Goal: Task Accomplishment & Management: Manage account settings

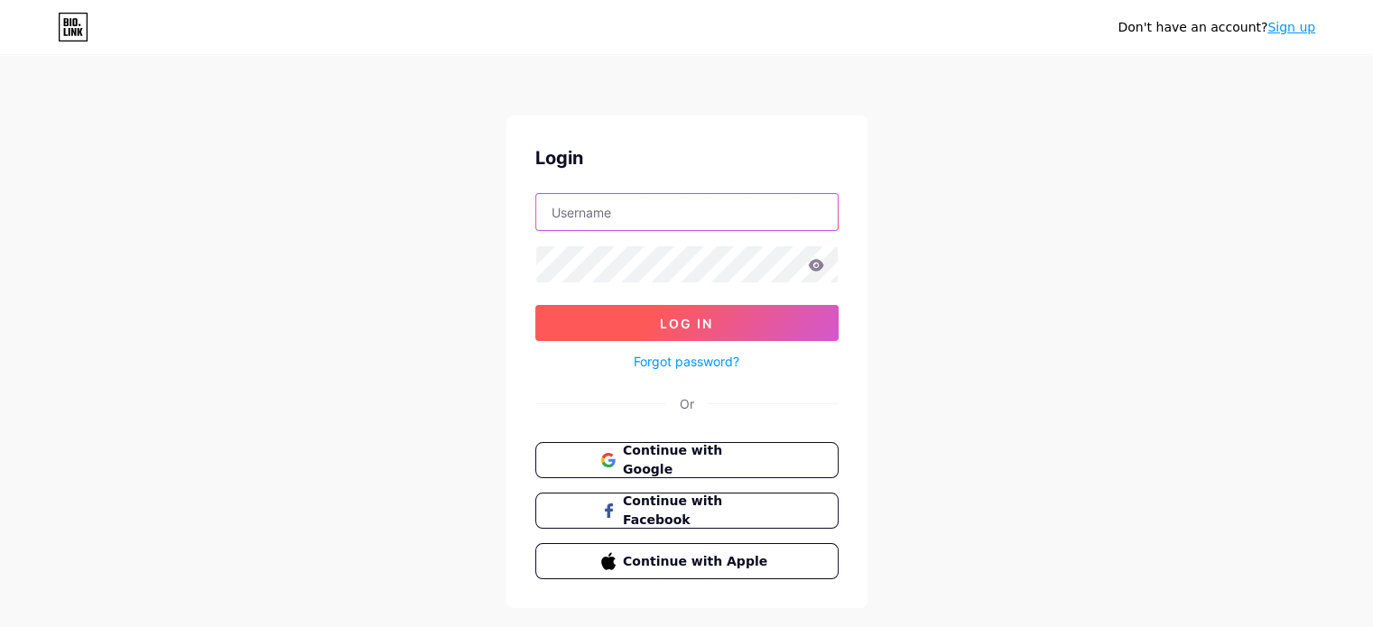
type input "[EMAIL_ADDRESS][DOMAIN_NAME]"
click at [694, 319] on span "Log In" at bounding box center [686, 323] width 53 height 15
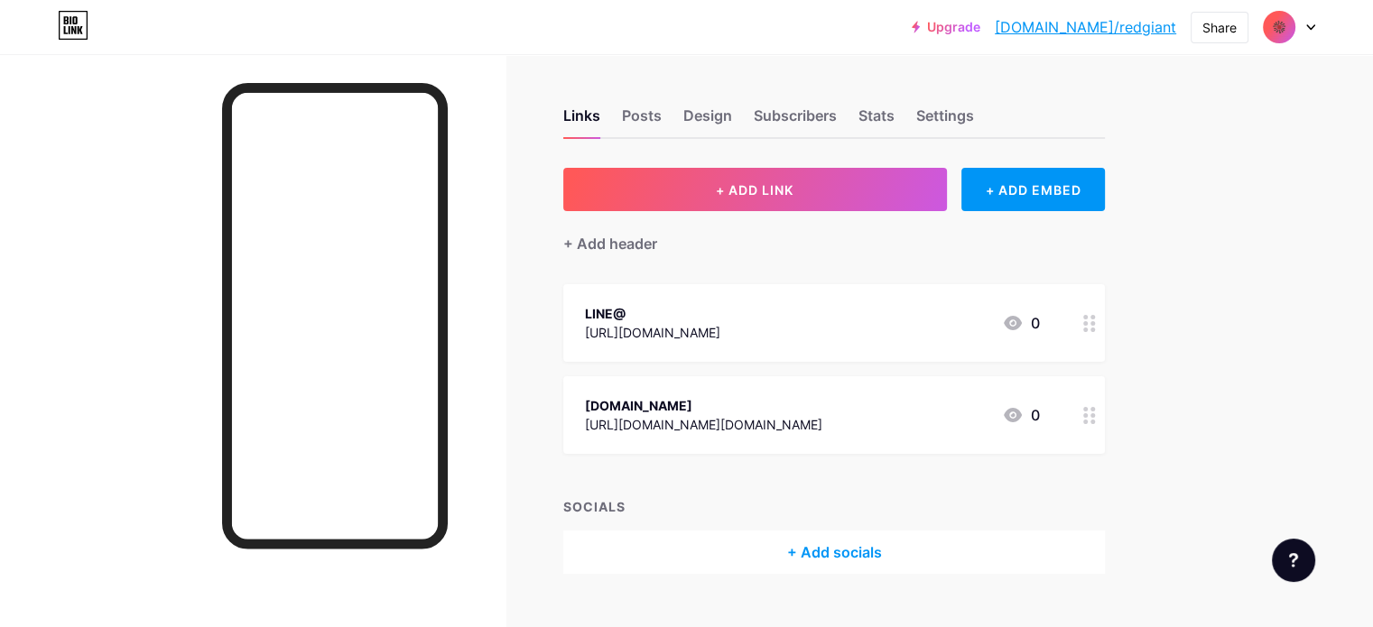
click at [847, 308] on div "LINE@ https://lin.ee/rCIUx6V 0" at bounding box center [812, 323] width 455 height 42
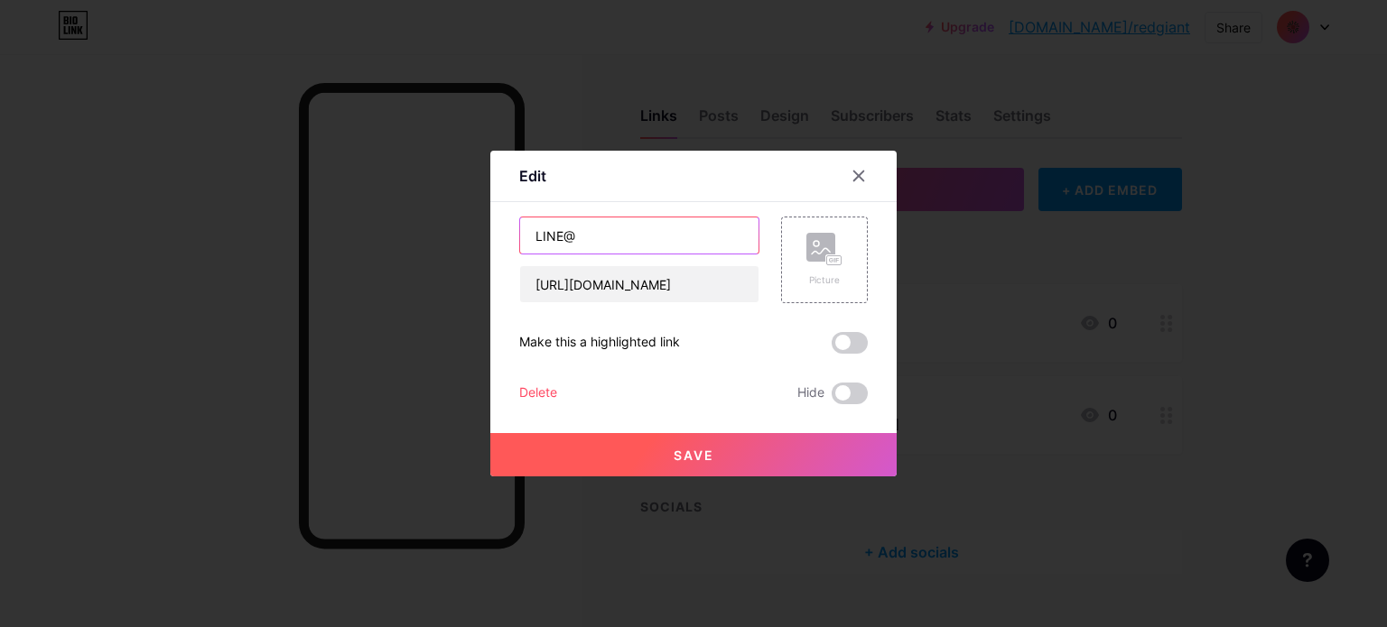
click at [643, 240] on input "LINE@" at bounding box center [639, 236] width 238 height 36
click at [643, 240] on input "LINE@RE" at bounding box center [639, 236] width 238 height 36
type input "LINE@REDGIANT"
click at [695, 454] on span "Save" at bounding box center [693, 455] width 41 height 15
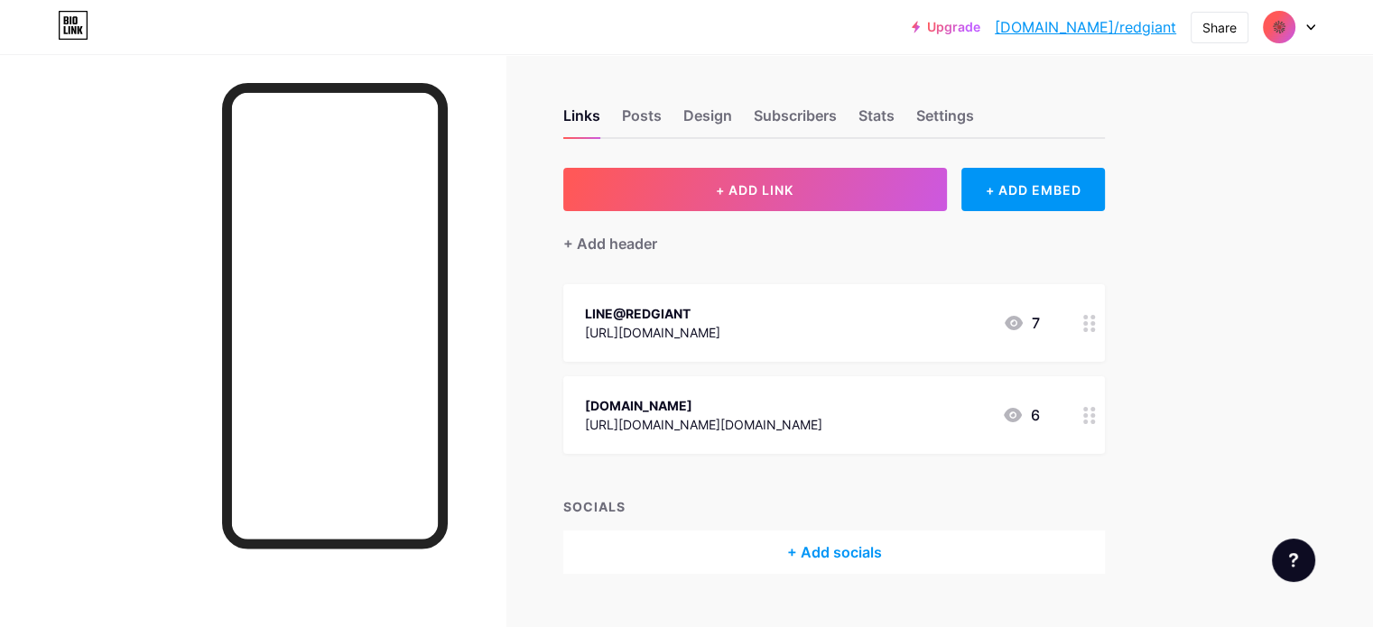
click at [720, 307] on div "LINE@REDGIANT" at bounding box center [652, 313] width 135 height 19
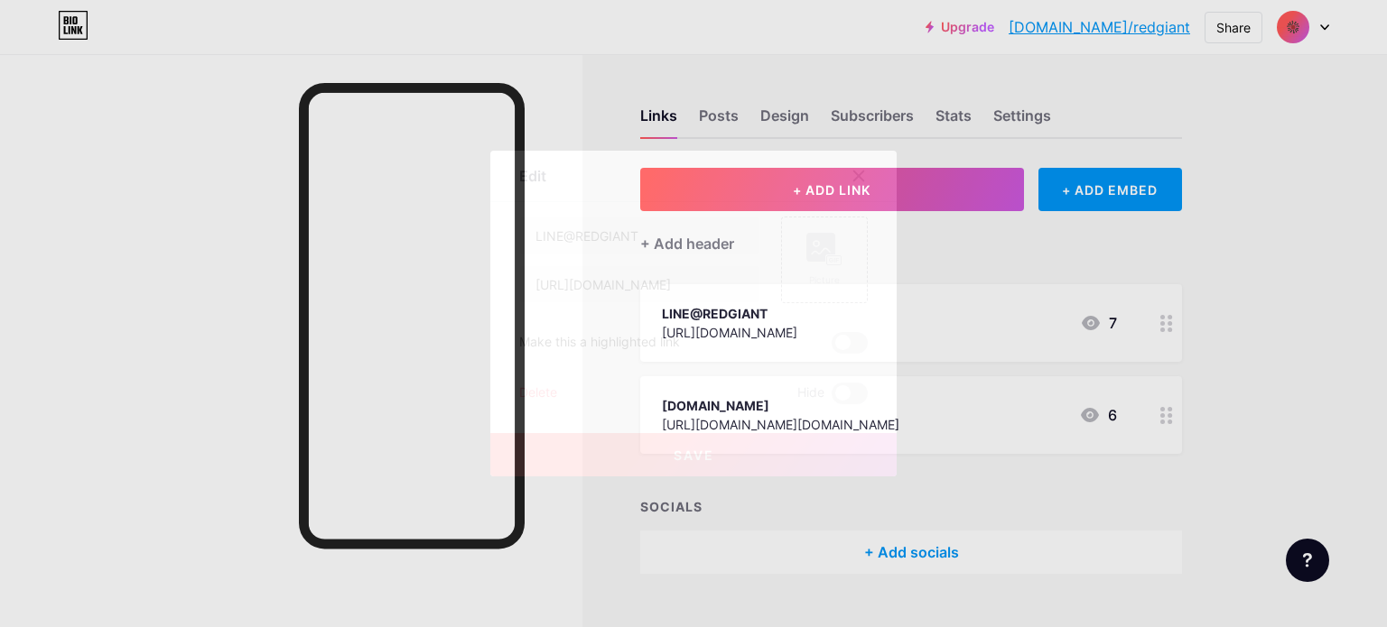
drag, startPoint x: 847, startPoint y: 190, endPoint x: 865, endPoint y: 178, distance: 21.5
click at [847, 189] on div at bounding box center [869, 176] width 54 height 33
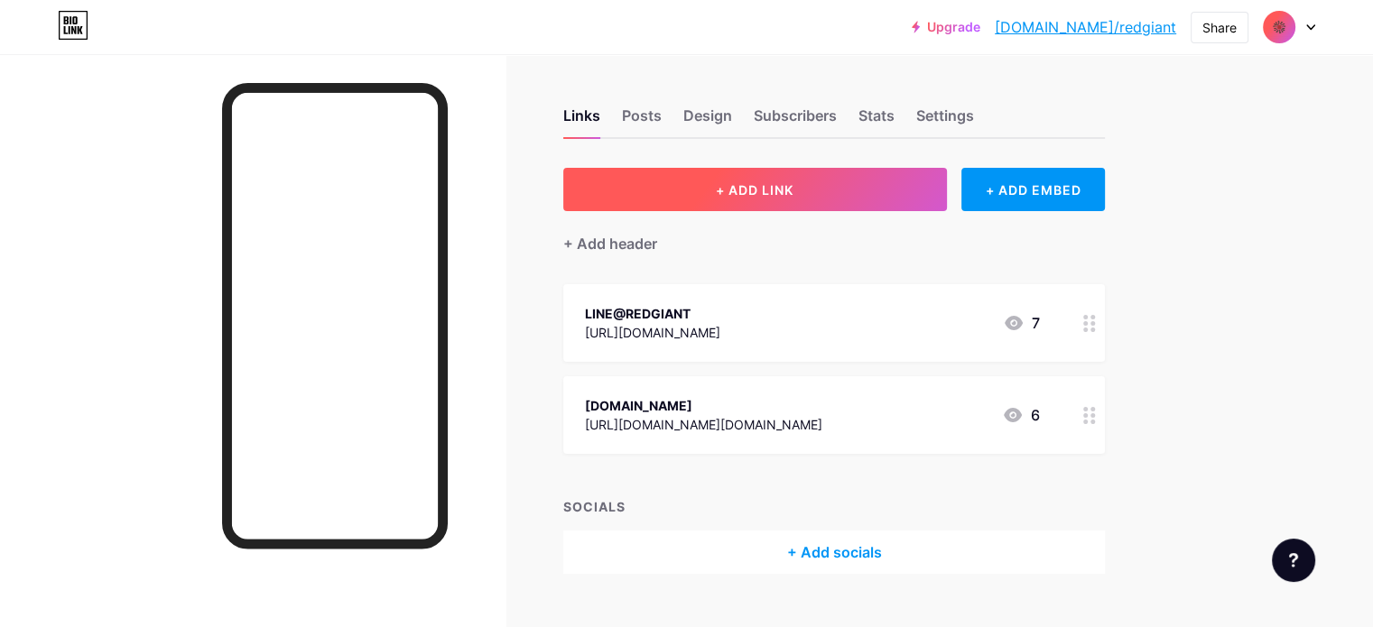
click at [865, 178] on button "+ ADD LINK" at bounding box center [755, 189] width 384 height 43
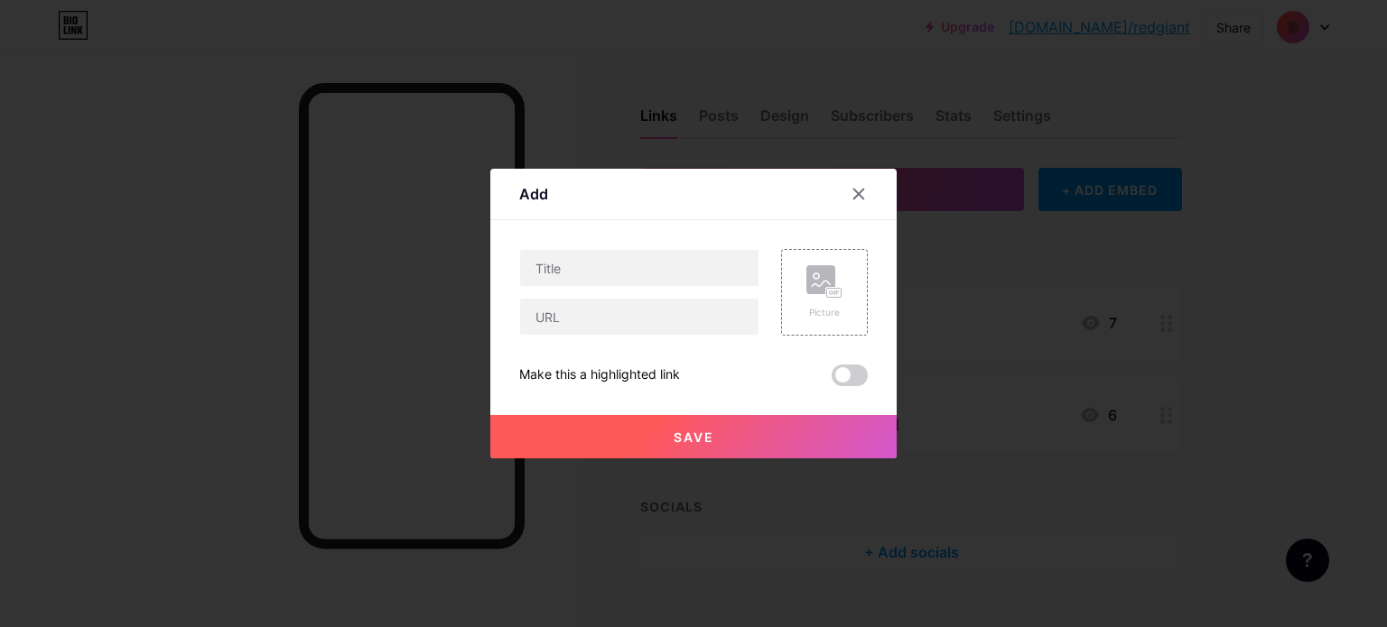
click at [1110, 288] on div at bounding box center [693, 313] width 1387 height 627
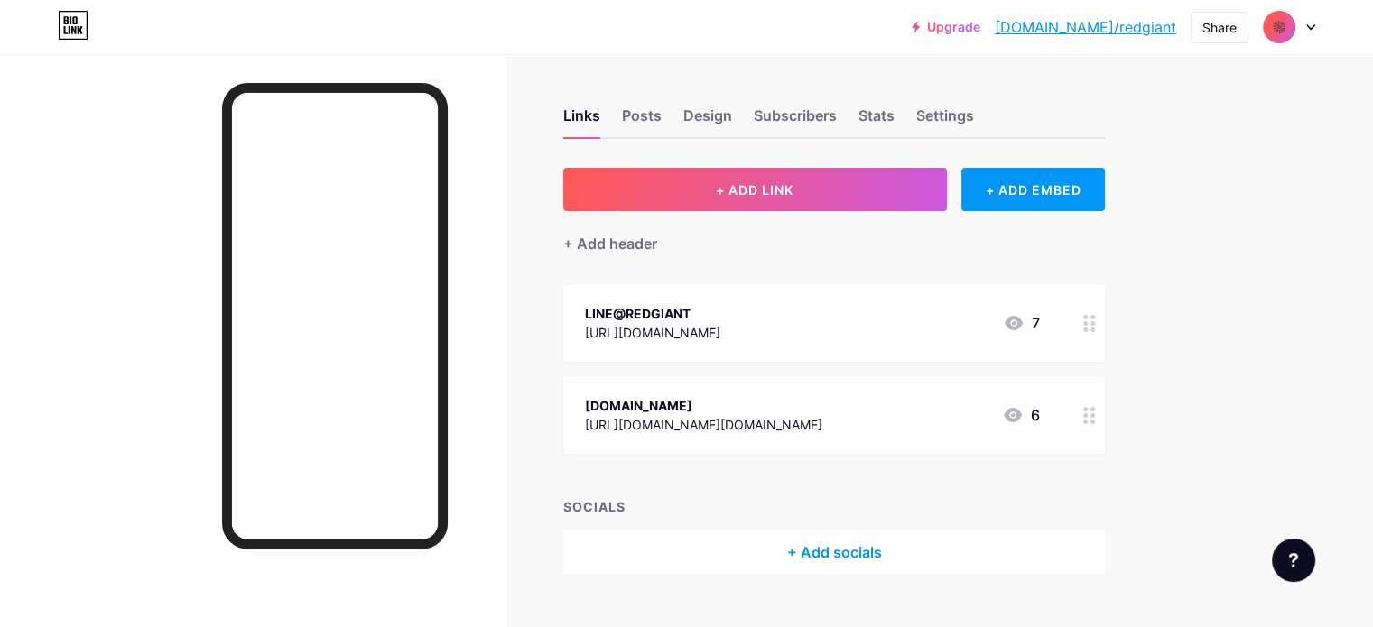
click at [1095, 328] on circle at bounding box center [1093, 330] width 5 height 5
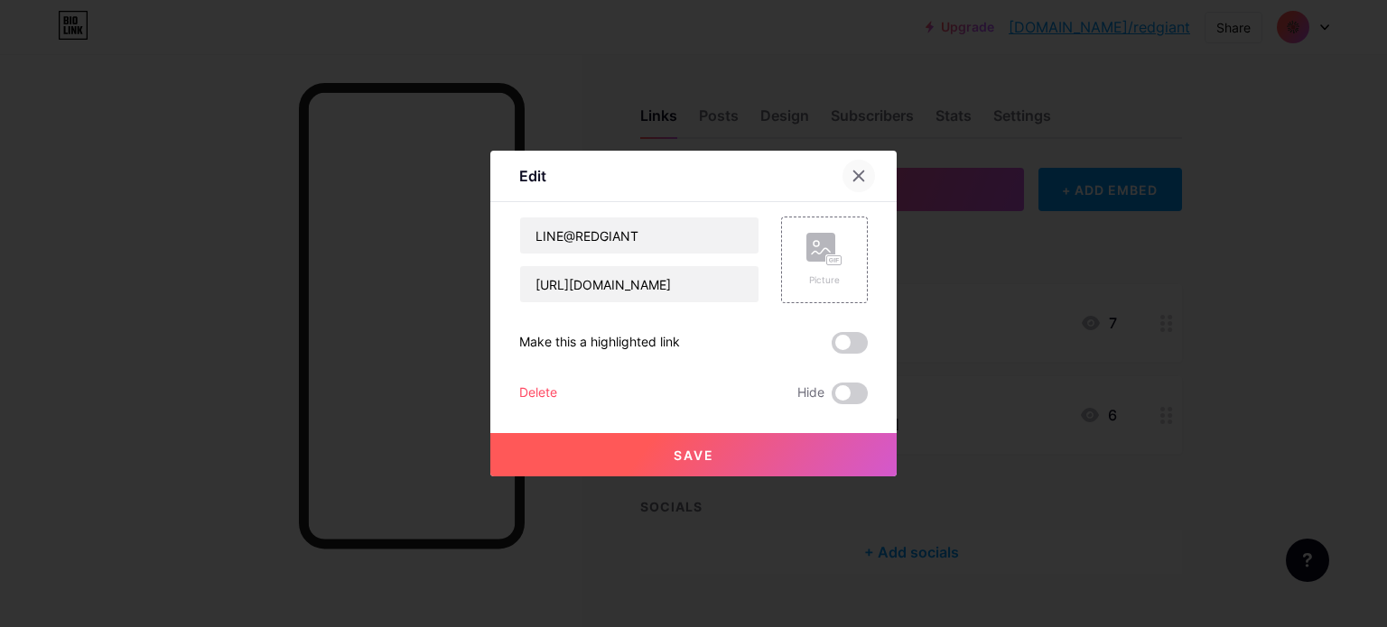
click at [863, 172] on icon at bounding box center [858, 176] width 14 height 14
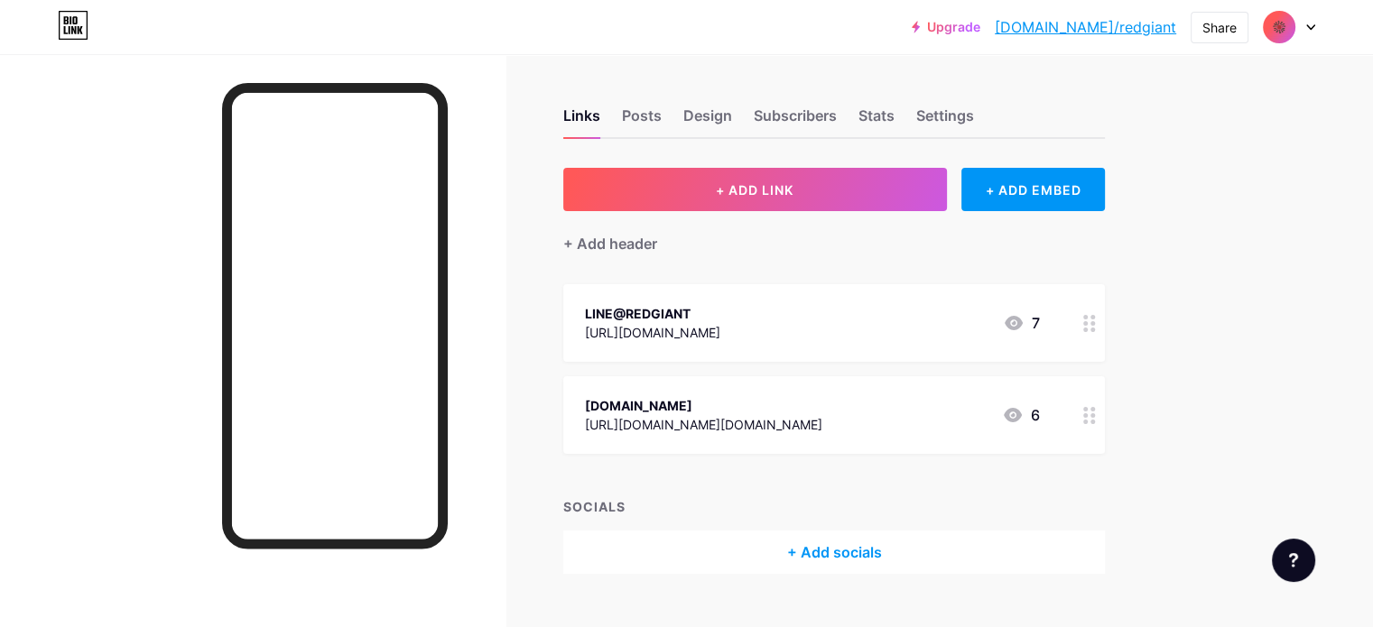
click at [1040, 324] on div "7" at bounding box center [1021, 323] width 37 height 22
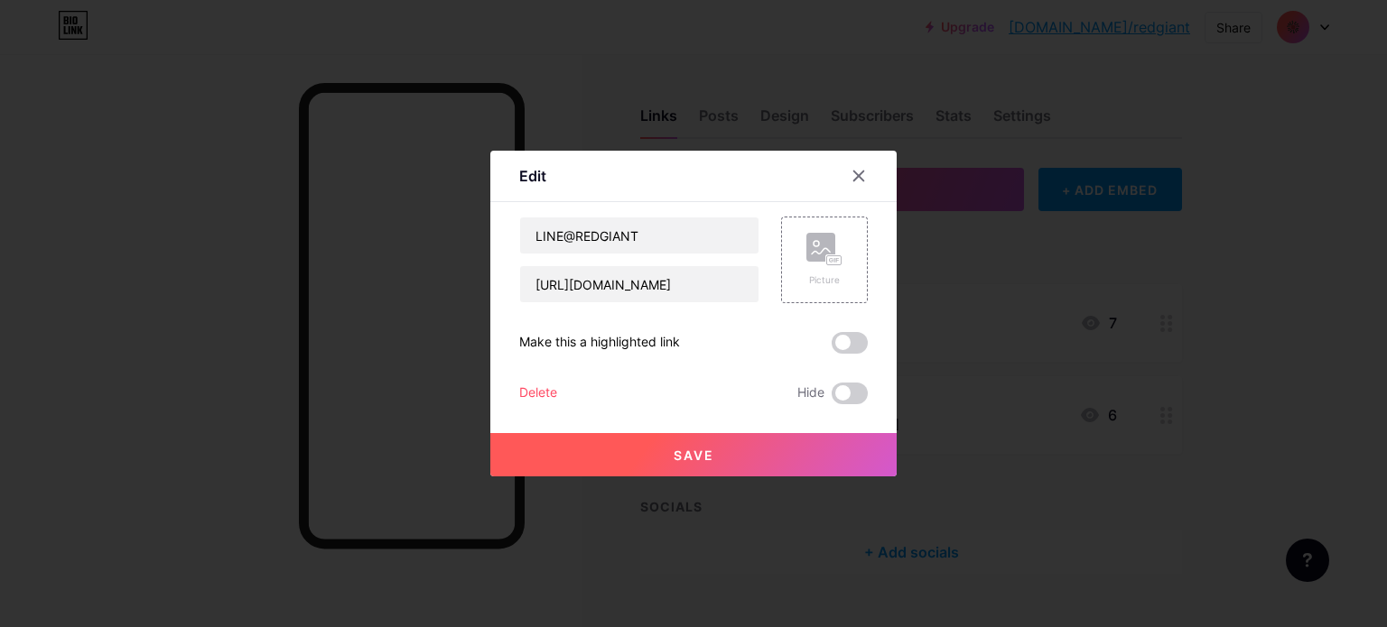
click at [879, 177] on div at bounding box center [869, 176] width 54 height 33
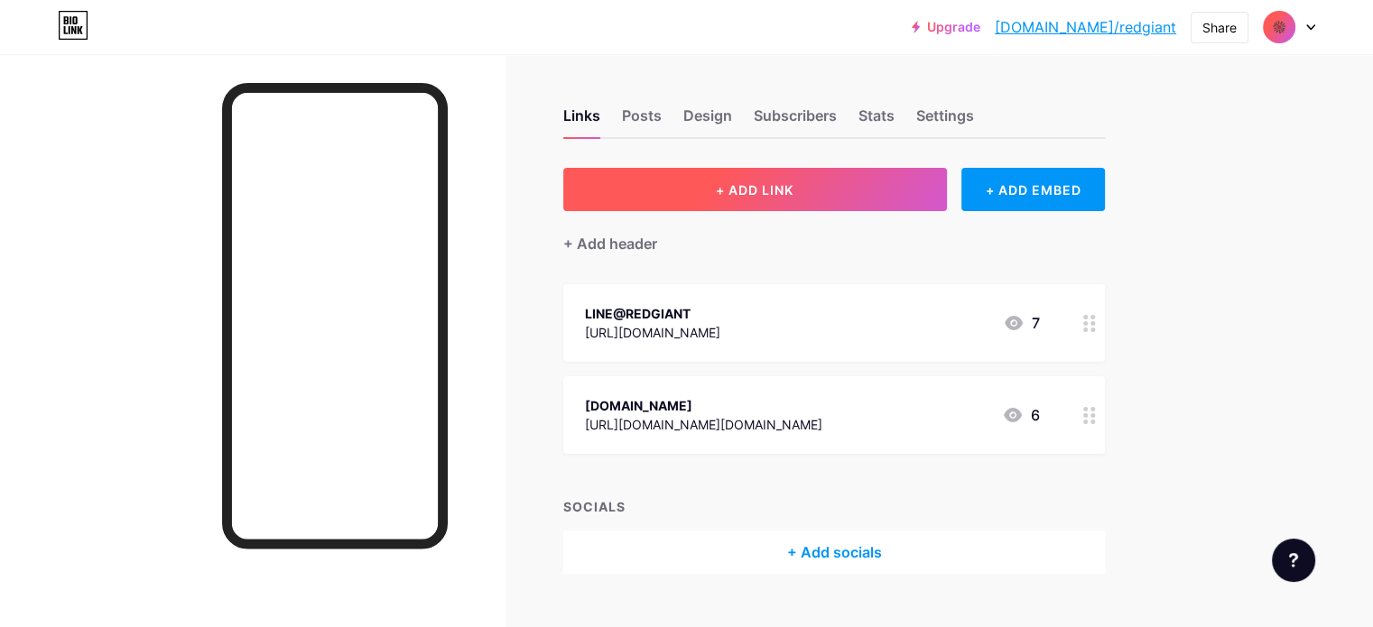
click at [794, 176] on button "+ ADD LINK" at bounding box center [755, 189] width 384 height 43
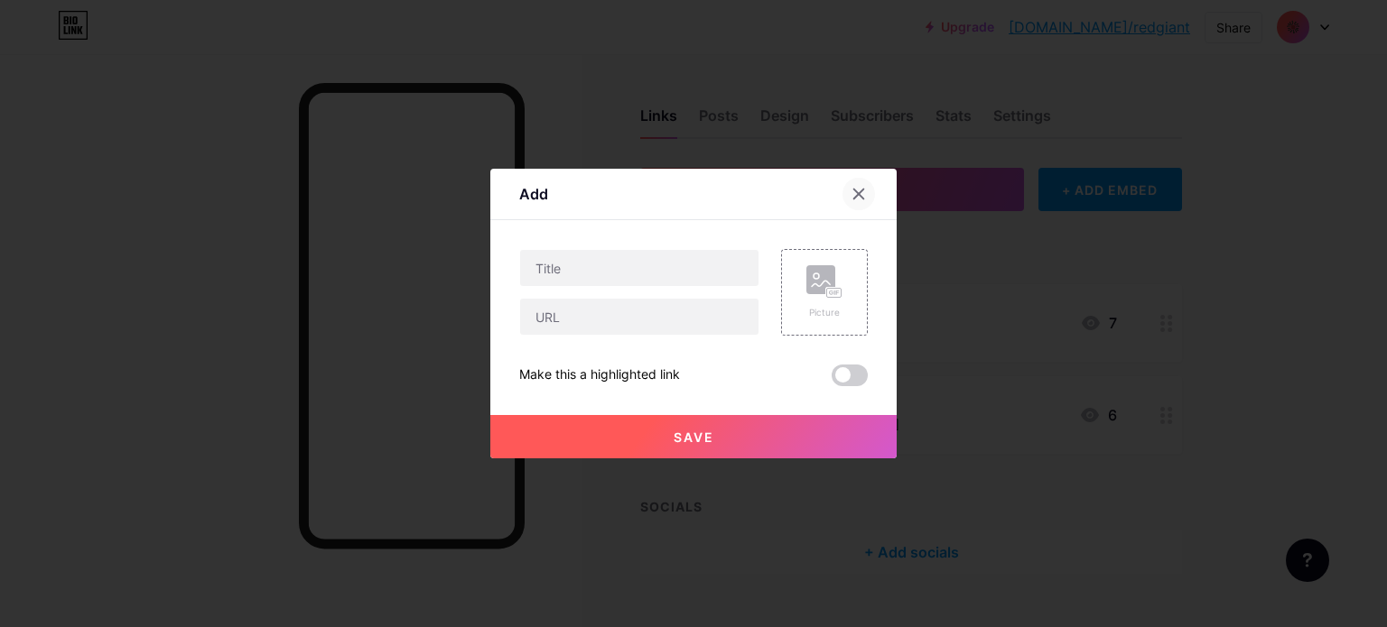
click at [842, 195] on div at bounding box center [858, 194] width 33 height 33
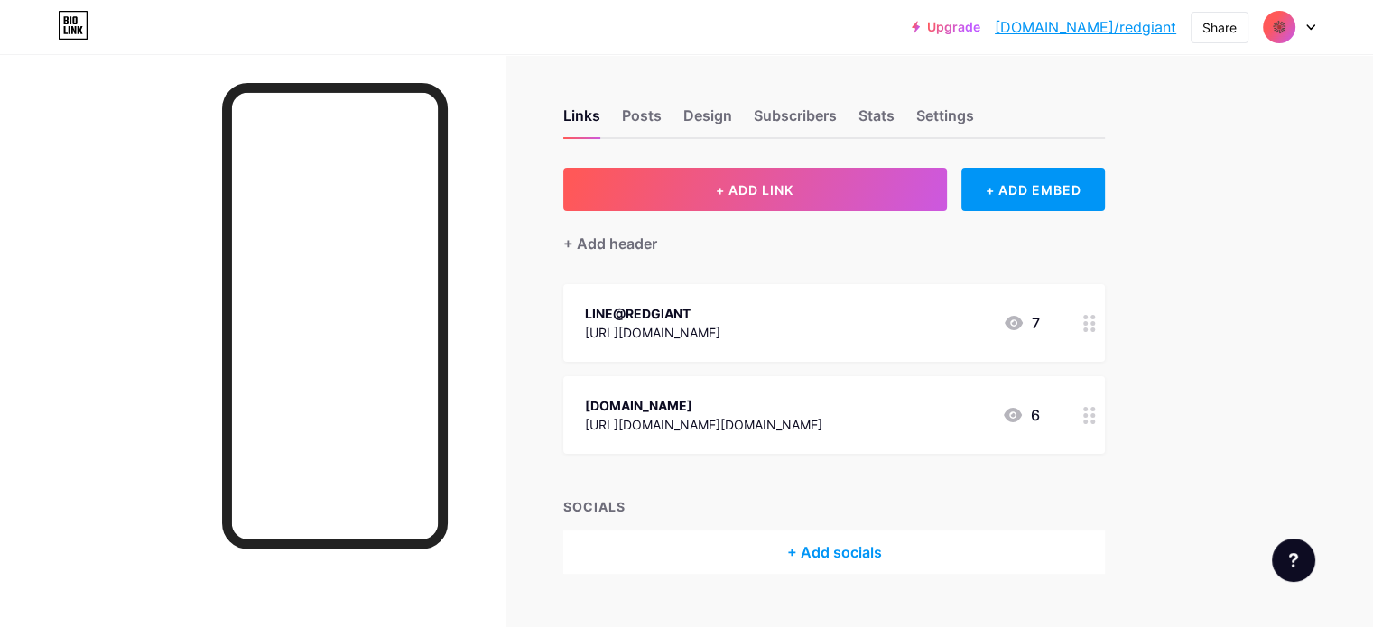
click at [1105, 334] on div at bounding box center [1089, 323] width 31 height 78
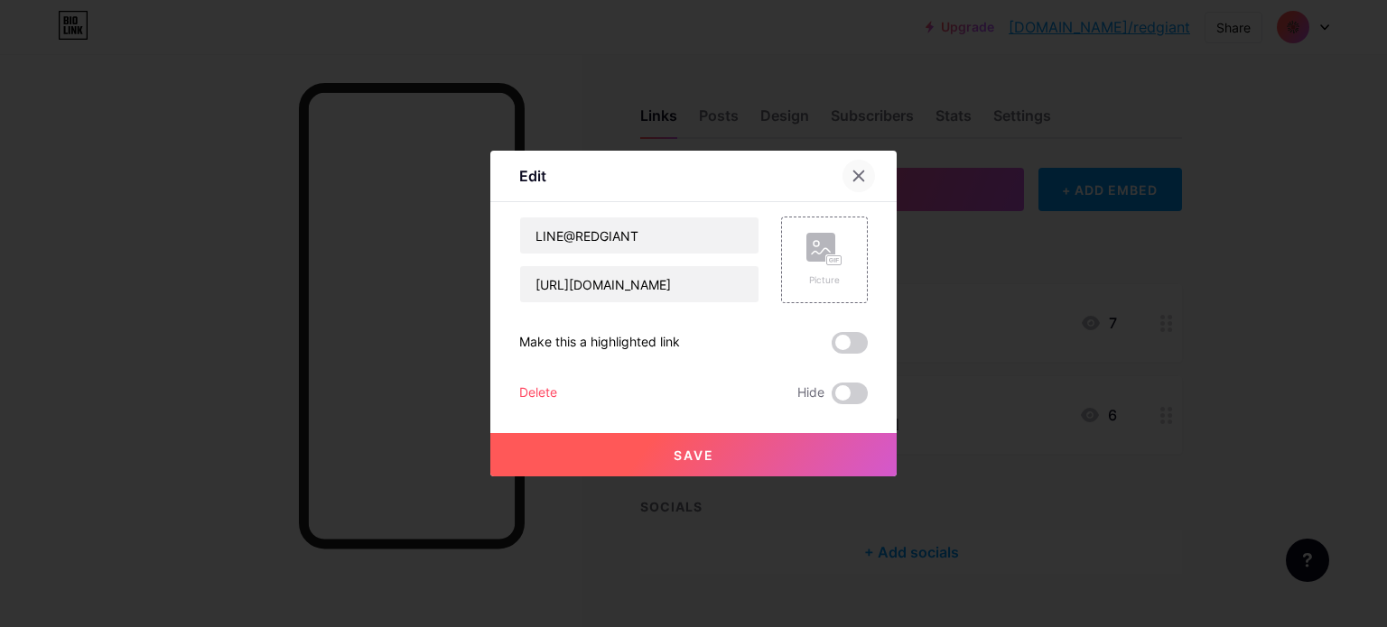
drag, startPoint x: 856, startPoint y: 197, endPoint x: 850, endPoint y: 189, distance: 10.3
click at [854, 195] on div "Edit" at bounding box center [693, 181] width 406 height 42
click at [850, 189] on div at bounding box center [858, 176] width 33 height 33
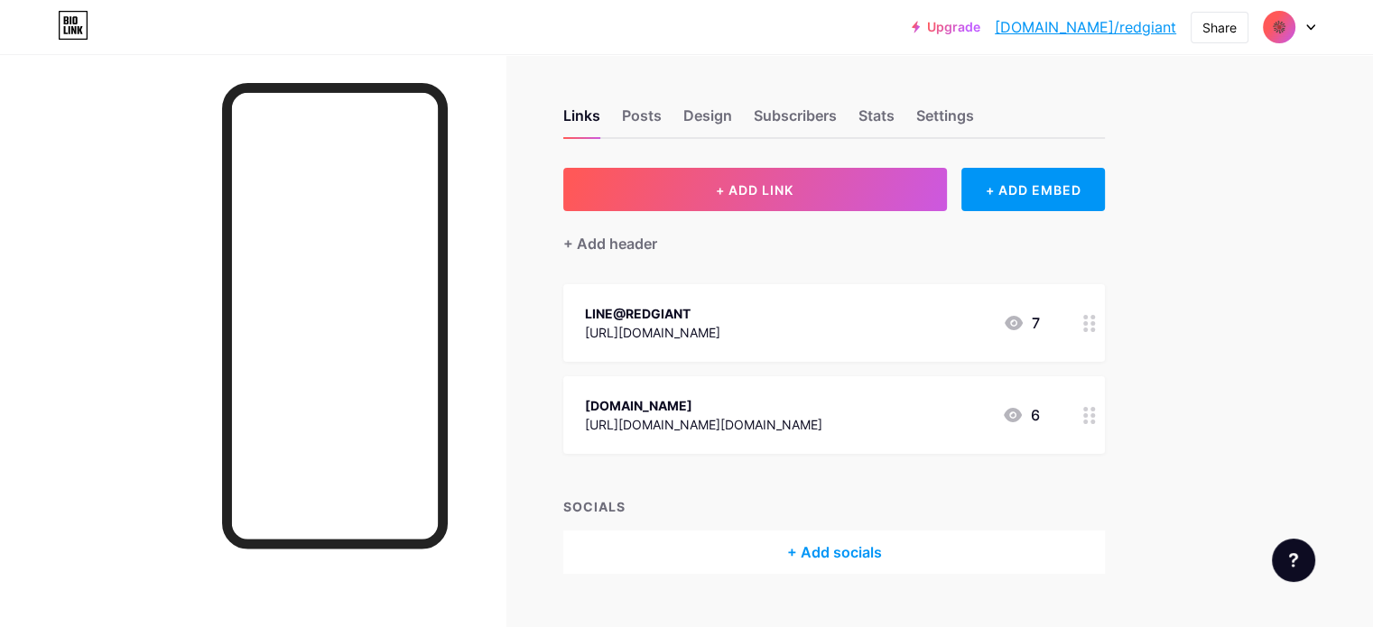
drag, startPoint x: 1148, startPoint y: 317, endPoint x: 1151, endPoint y: 392, distance: 75.0
click at [1105, 392] on span "LINE@REDGIANT https://lin.ee/rCIUx6V 7 REDGIANT.CO.TH https://www.instagram.com…" at bounding box center [834, 369] width 542 height 170
click at [1105, 329] on div at bounding box center [1089, 323] width 31 height 78
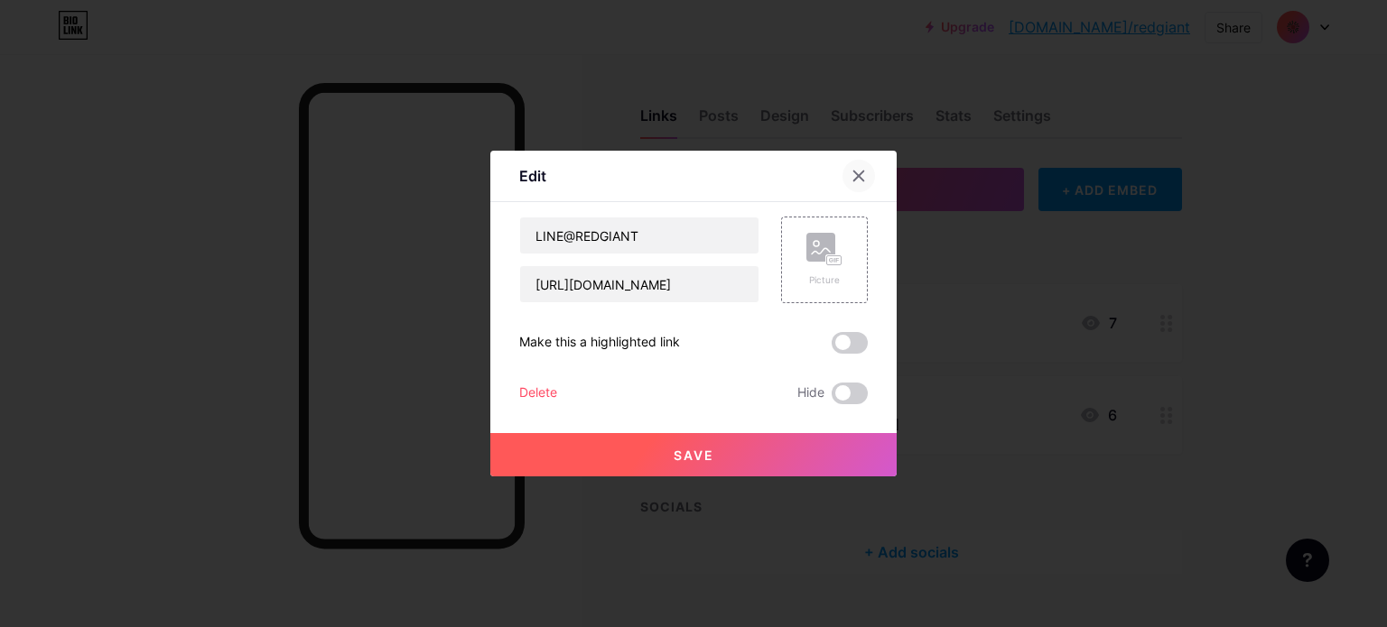
click at [853, 165] on div at bounding box center [858, 176] width 33 height 33
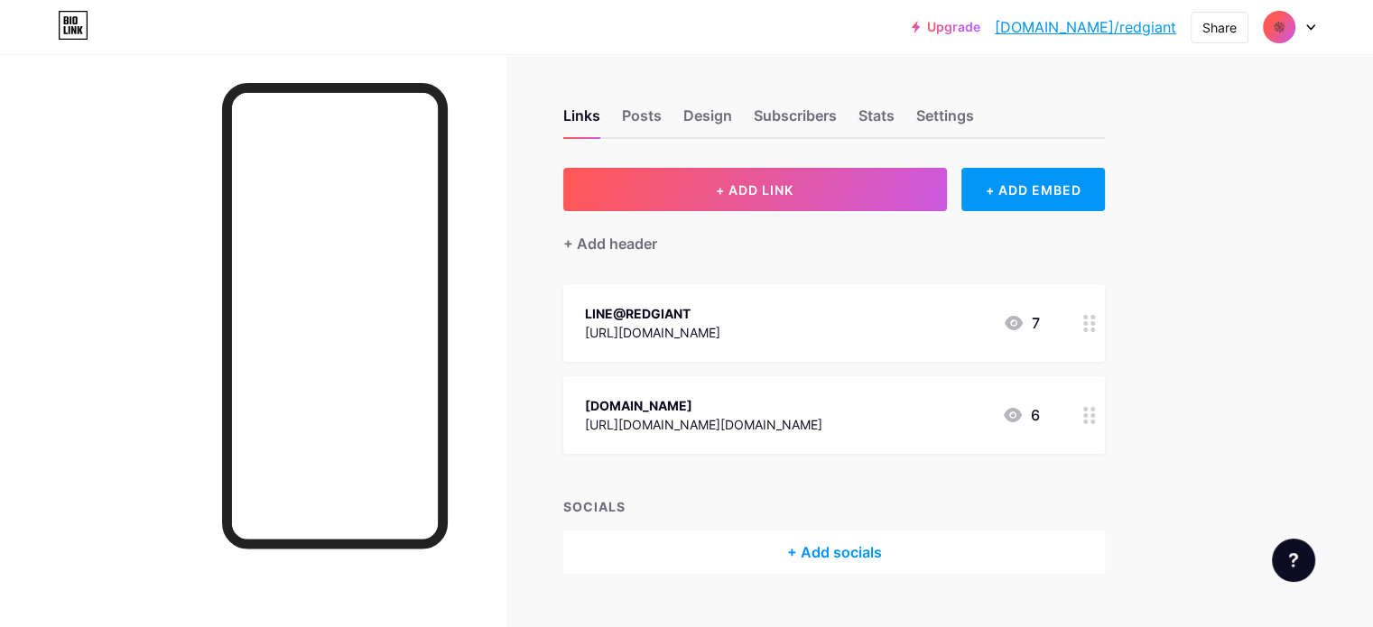
click at [1110, 28] on img at bounding box center [1279, 27] width 29 height 29
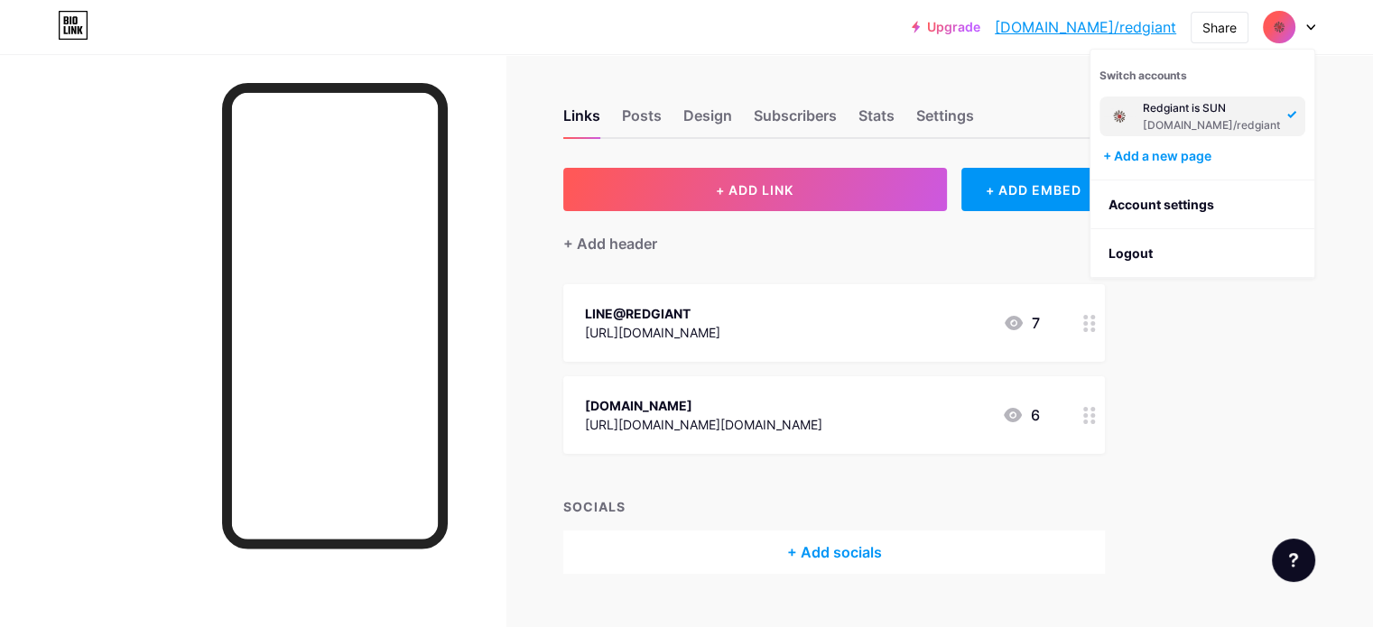
click at [1110, 101] on div "Redgiant is SUN" at bounding box center [1211, 108] width 137 height 14
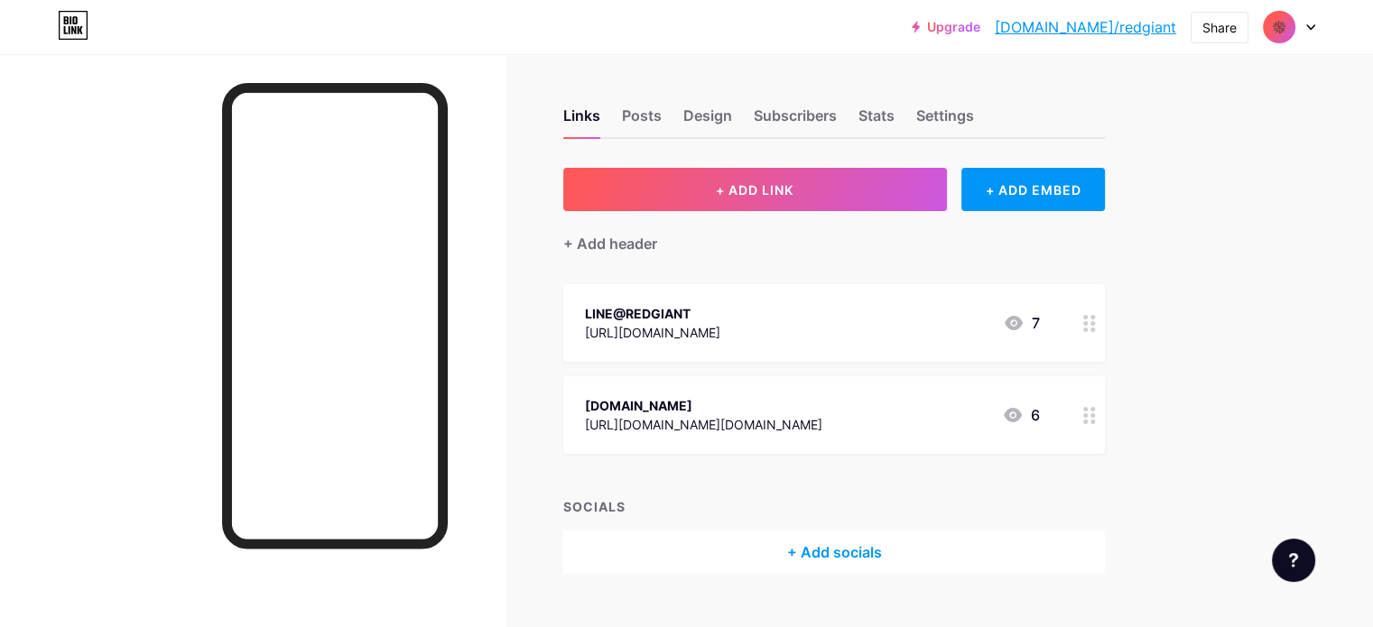
click at [1297, 26] on div at bounding box center [1289, 27] width 52 height 33
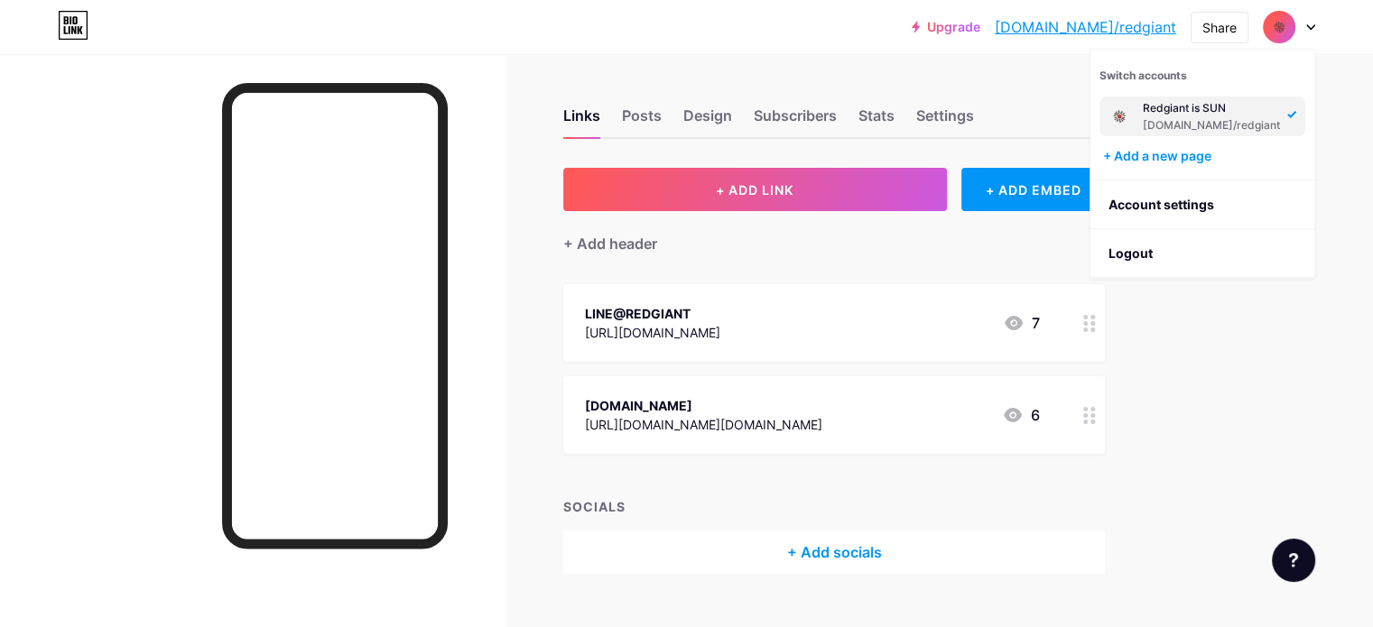
drag, startPoint x: 1298, startPoint y: 19, endPoint x: 1313, endPoint y: 24, distance: 15.4
click at [1302, 21] on div at bounding box center [1289, 27] width 52 height 33
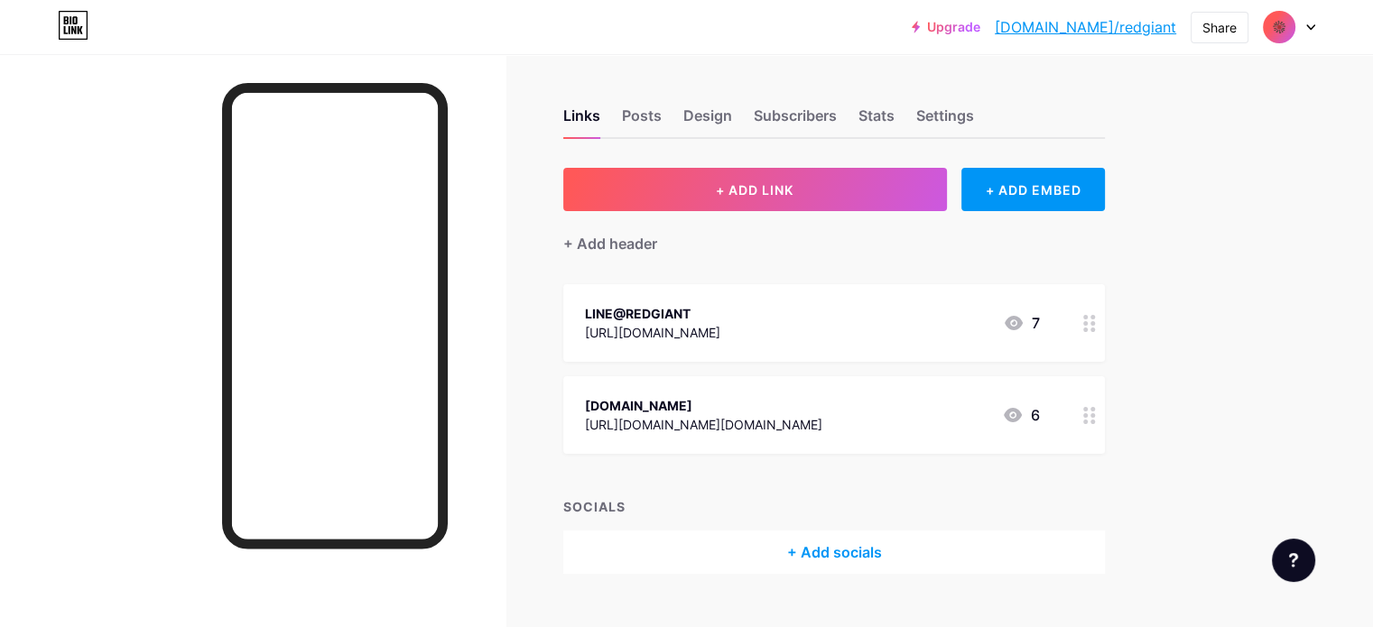
click at [1313, 24] on icon at bounding box center [1310, 27] width 9 height 6
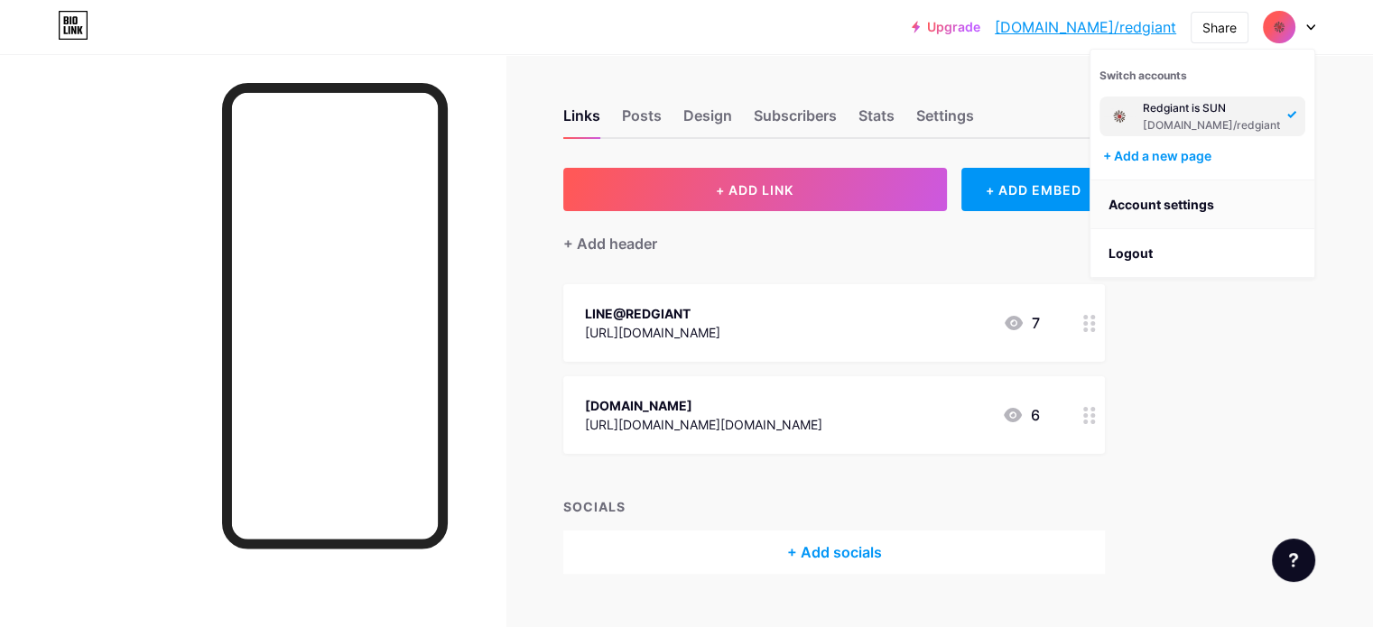
click at [1174, 203] on link "Account settings" at bounding box center [1203, 205] width 224 height 49
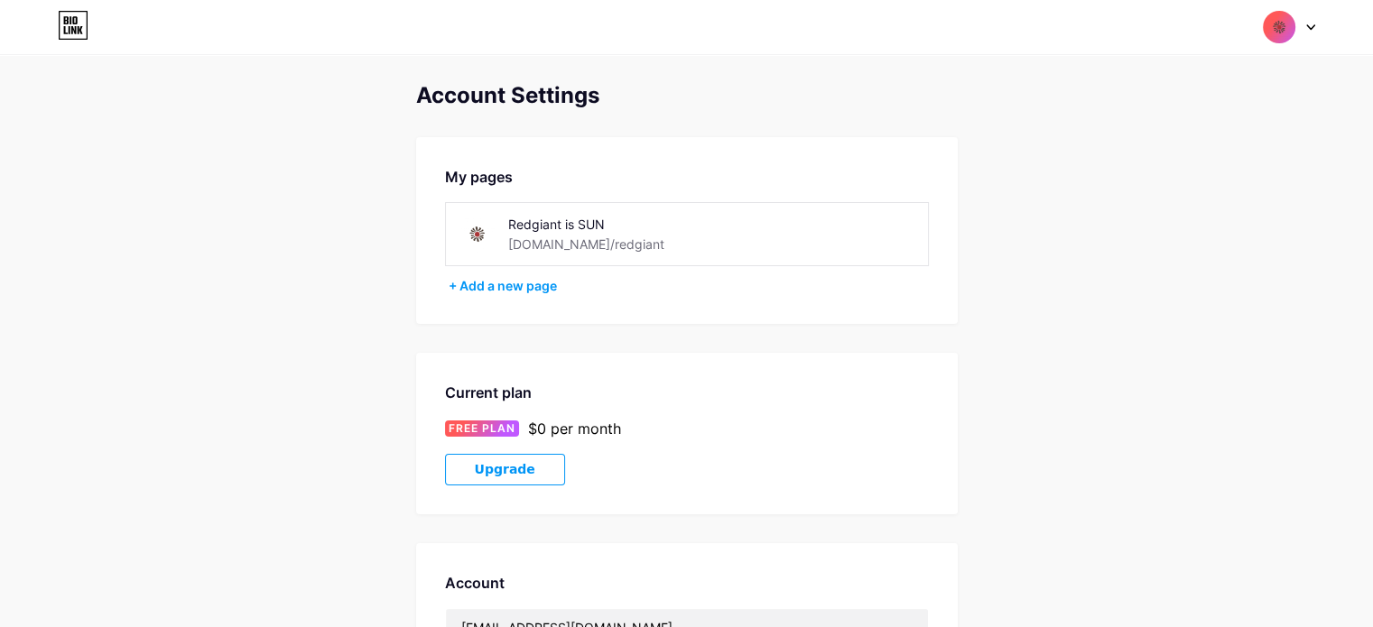
click at [471, 248] on img at bounding box center [477, 234] width 41 height 41
click at [485, 239] on img at bounding box center [477, 234] width 41 height 41
click at [1283, 24] on img at bounding box center [1279, 27] width 34 height 34
click at [492, 90] on div "Account Settings" at bounding box center [687, 95] width 542 height 25
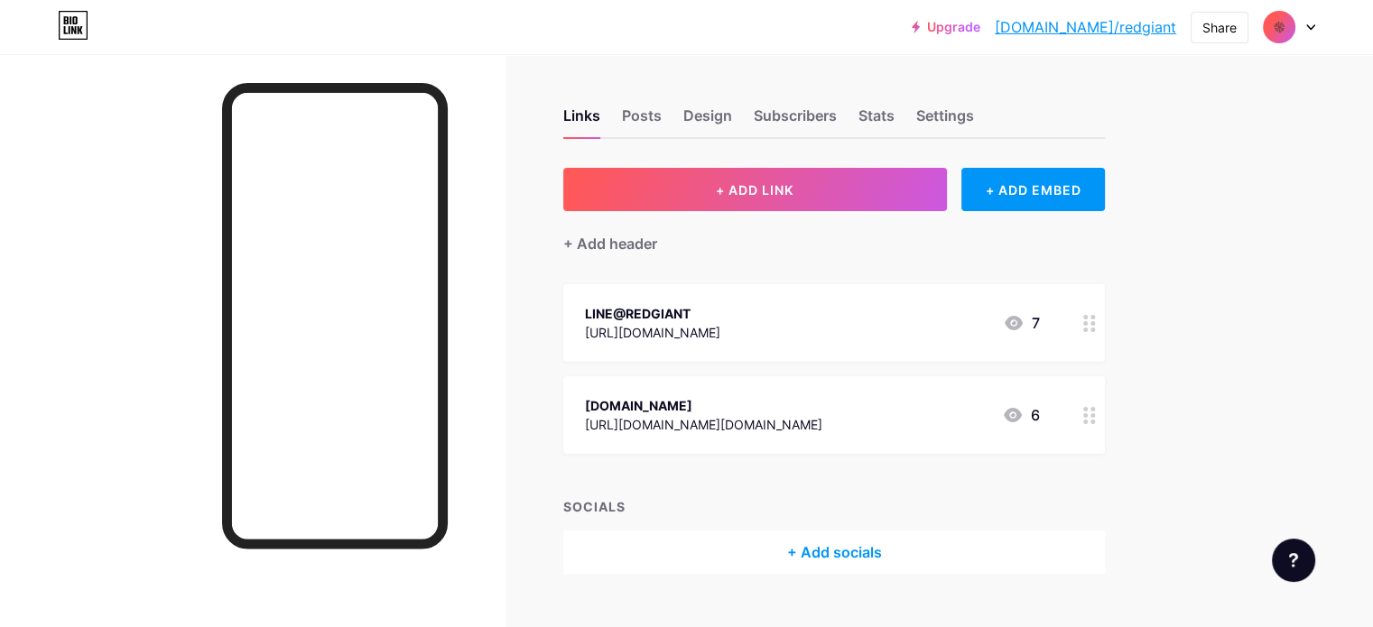
click at [1279, 23] on img at bounding box center [1279, 27] width 29 height 29
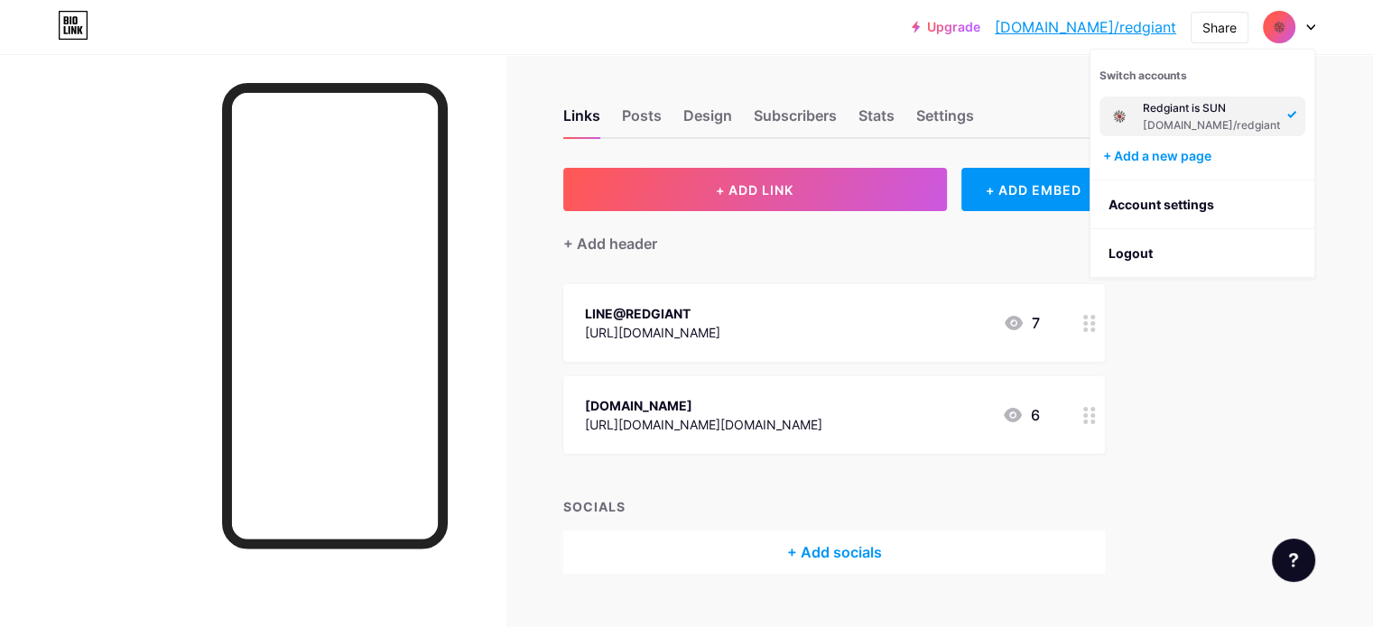
click at [1306, 22] on div at bounding box center [1289, 27] width 52 height 33
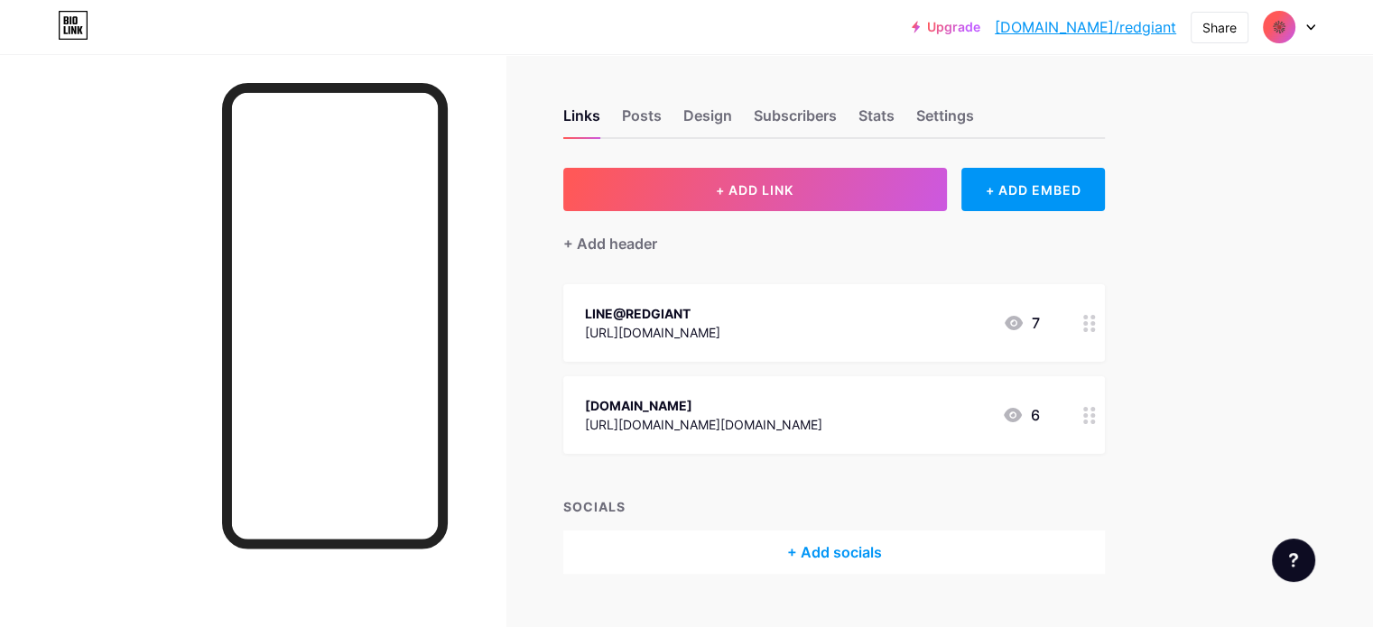
click at [1311, 24] on icon at bounding box center [1310, 27] width 9 height 6
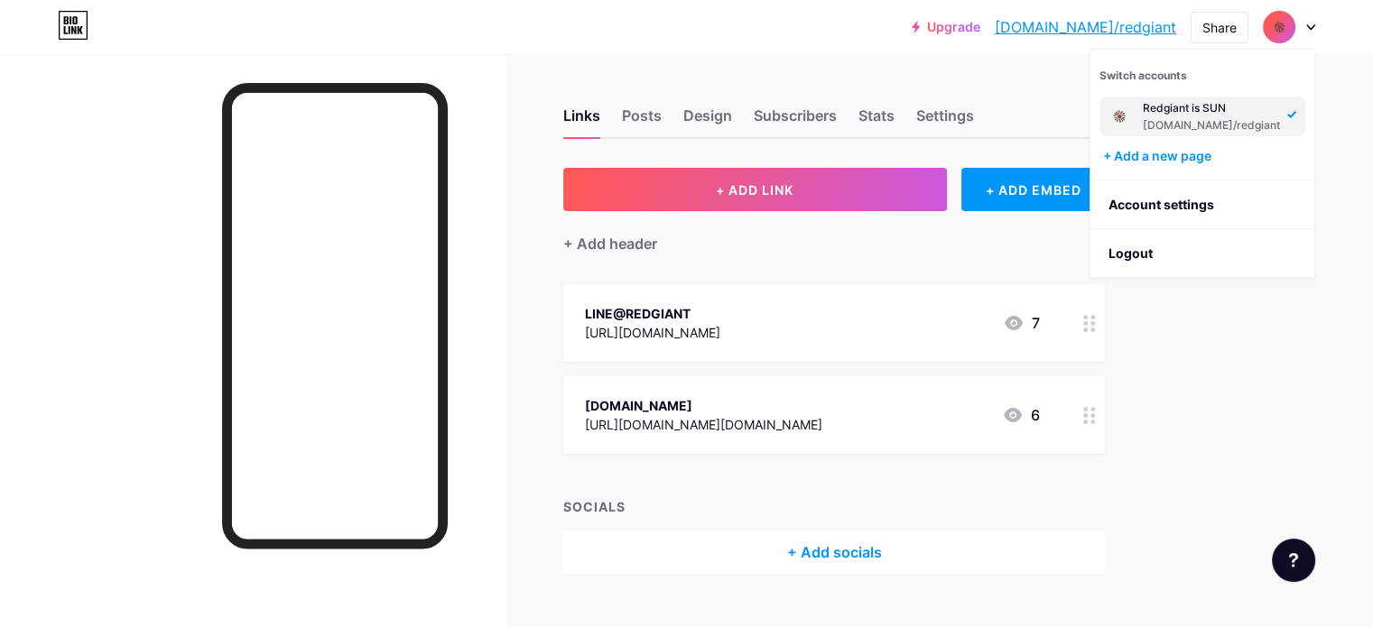
click at [1311, 24] on icon at bounding box center [1310, 27] width 9 height 6
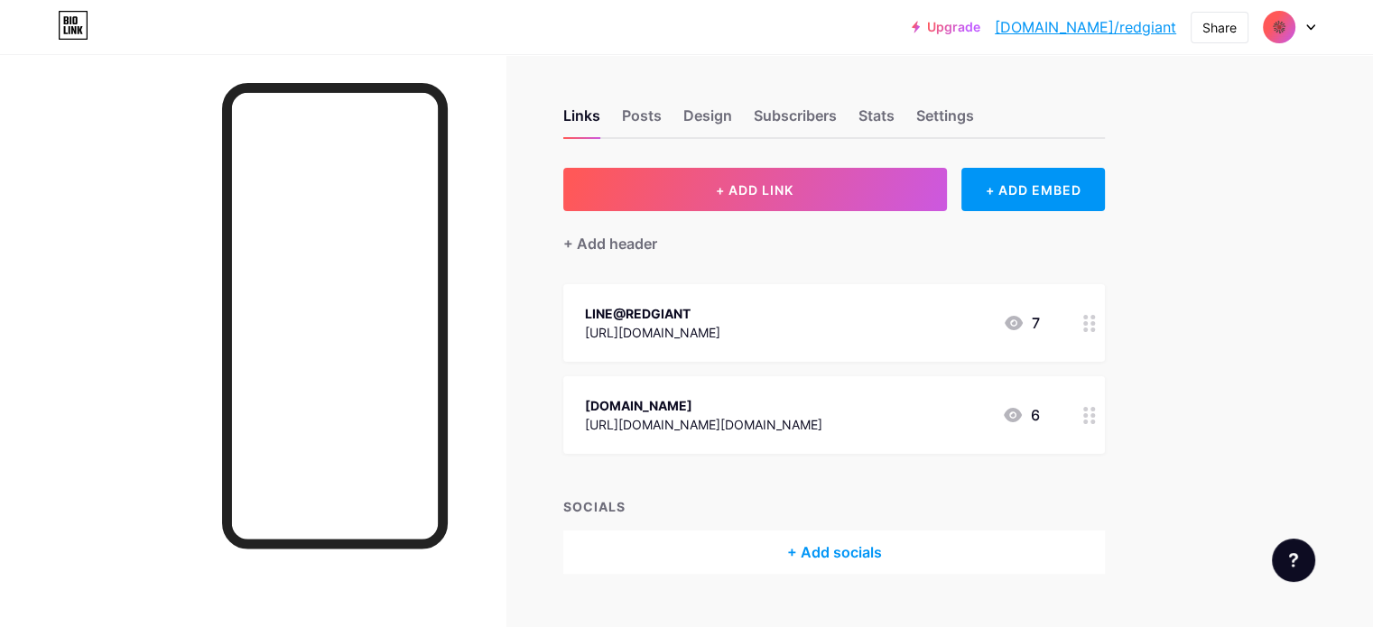
click at [1306, 28] on icon at bounding box center [1310, 27] width 9 height 6
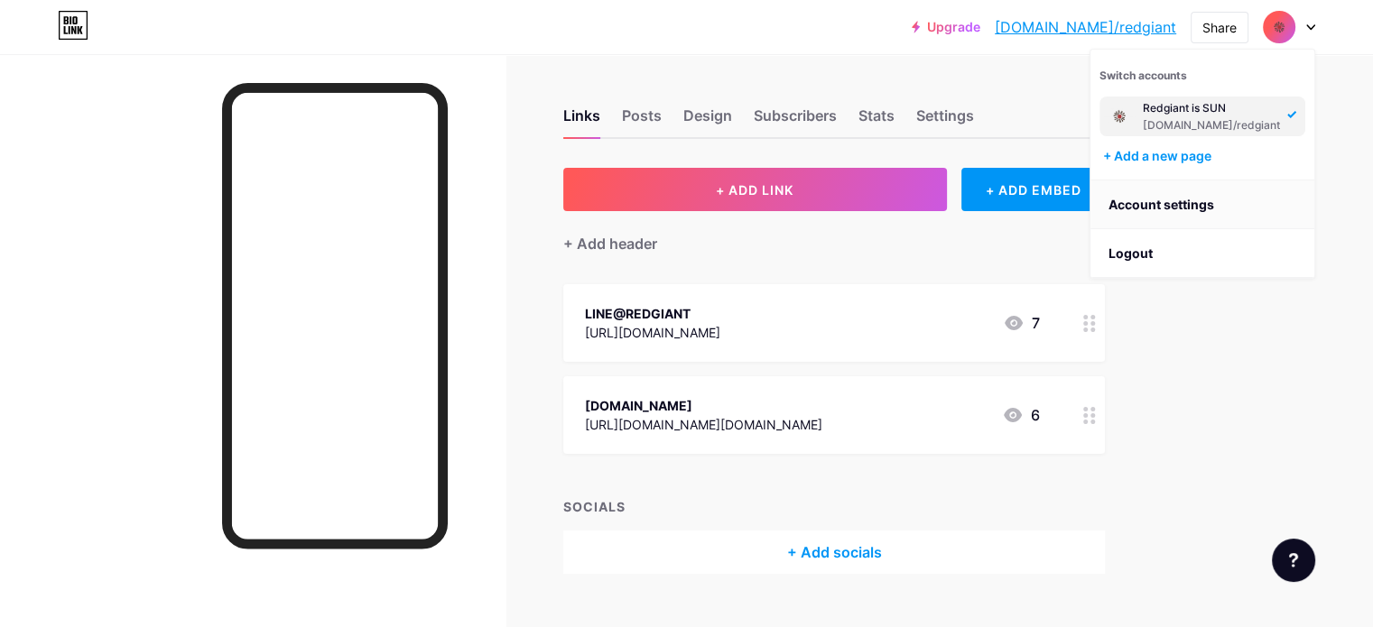
click at [1187, 199] on link "Account settings" at bounding box center [1203, 205] width 224 height 49
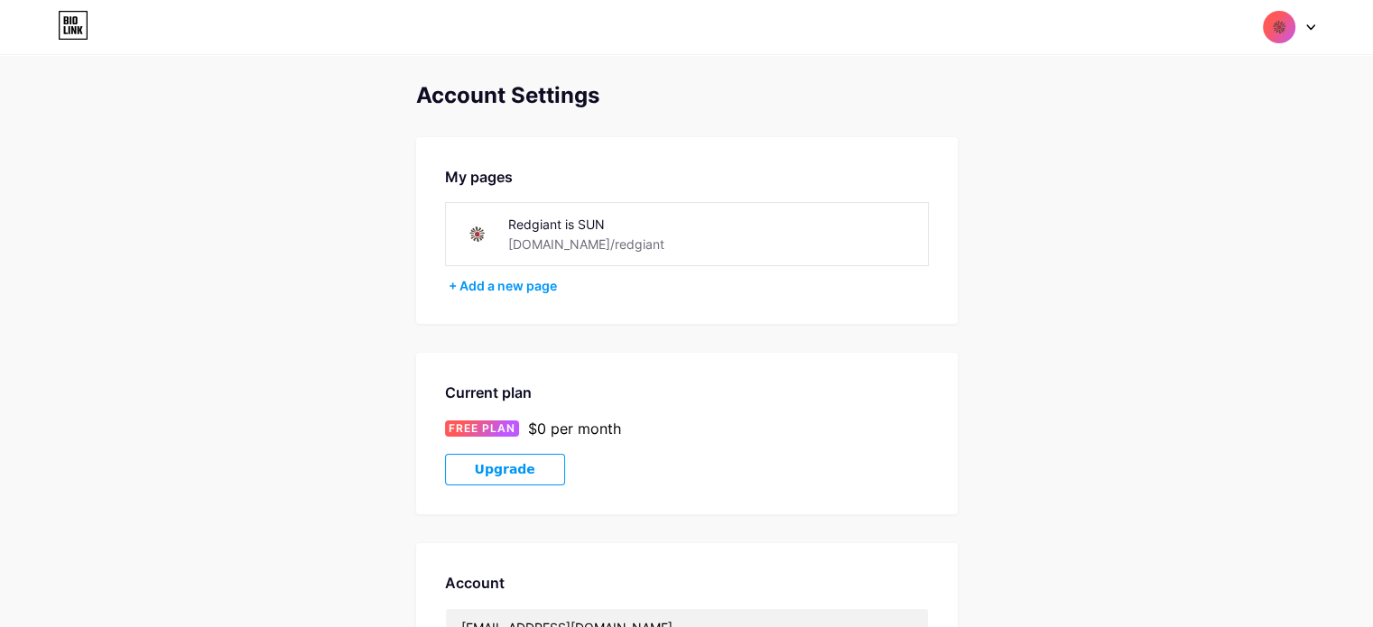
click at [596, 224] on div "Redgiant is SUN" at bounding box center [634, 224] width 253 height 19
click at [565, 227] on div "Redgiant is SUN" at bounding box center [634, 224] width 253 height 19
click at [66, 21] on icon at bounding box center [66, 20] width 5 height 8
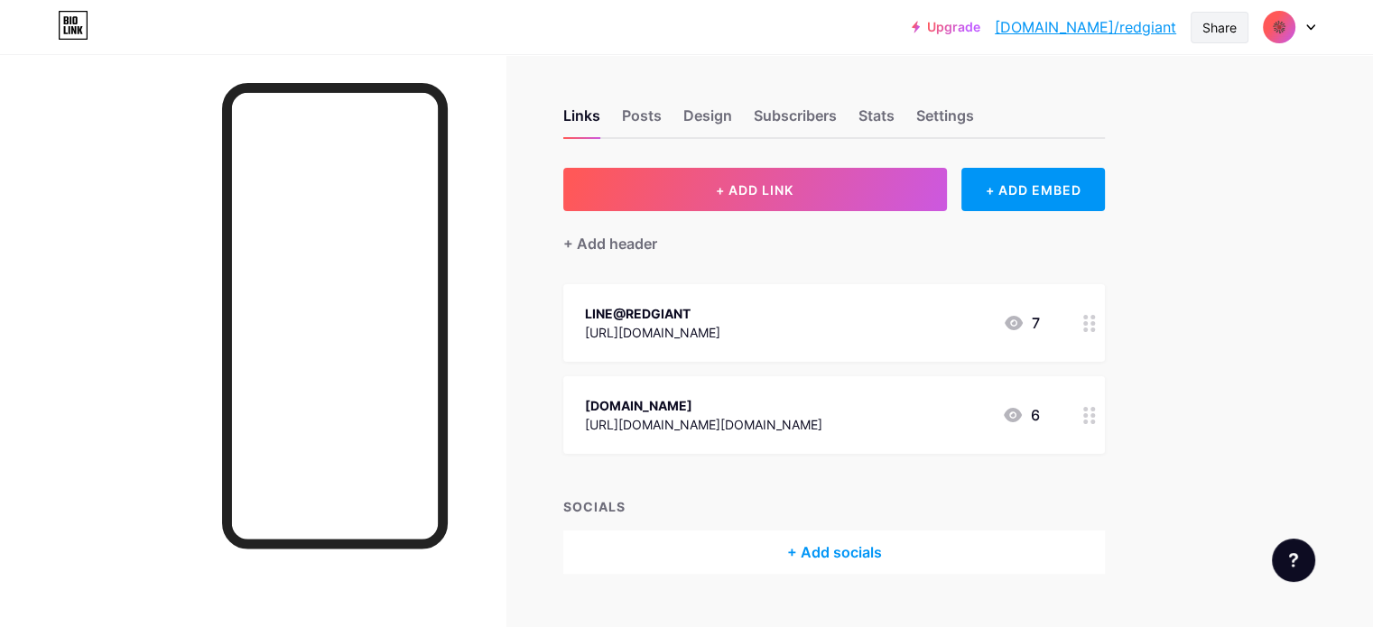
click at [1229, 18] on div "Share" at bounding box center [1220, 27] width 34 height 19
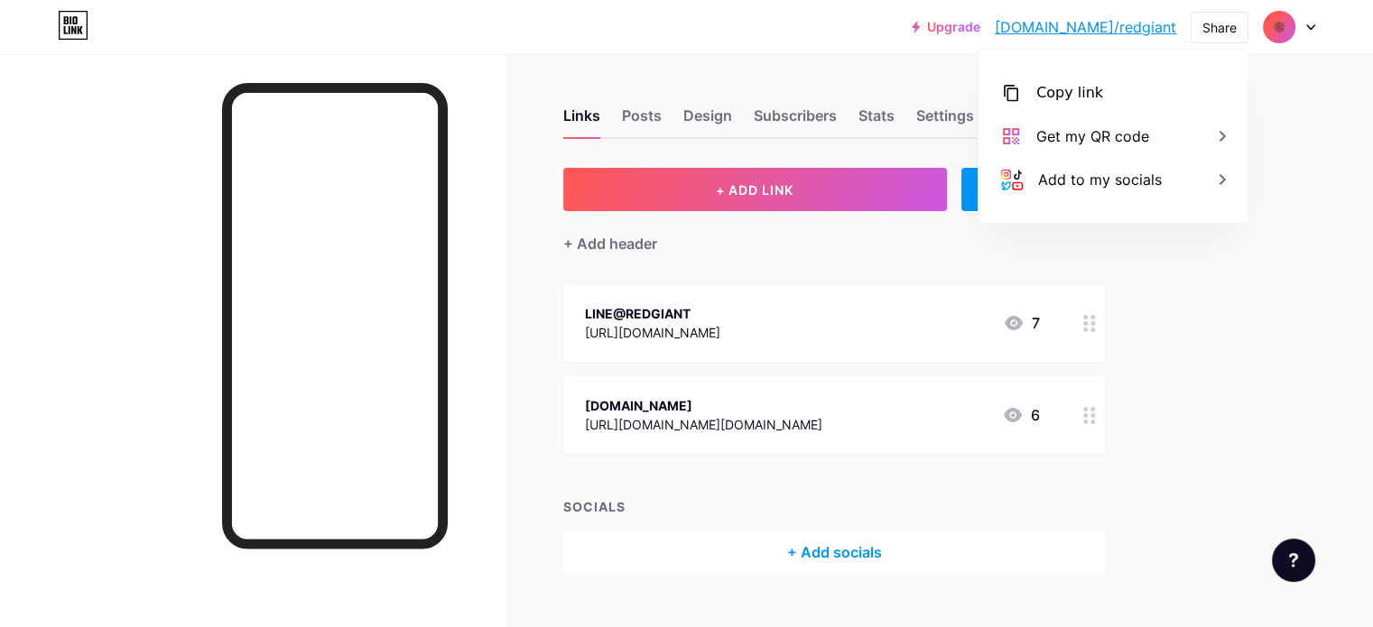
click at [1288, 14] on span at bounding box center [1279, 27] width 29 height 29
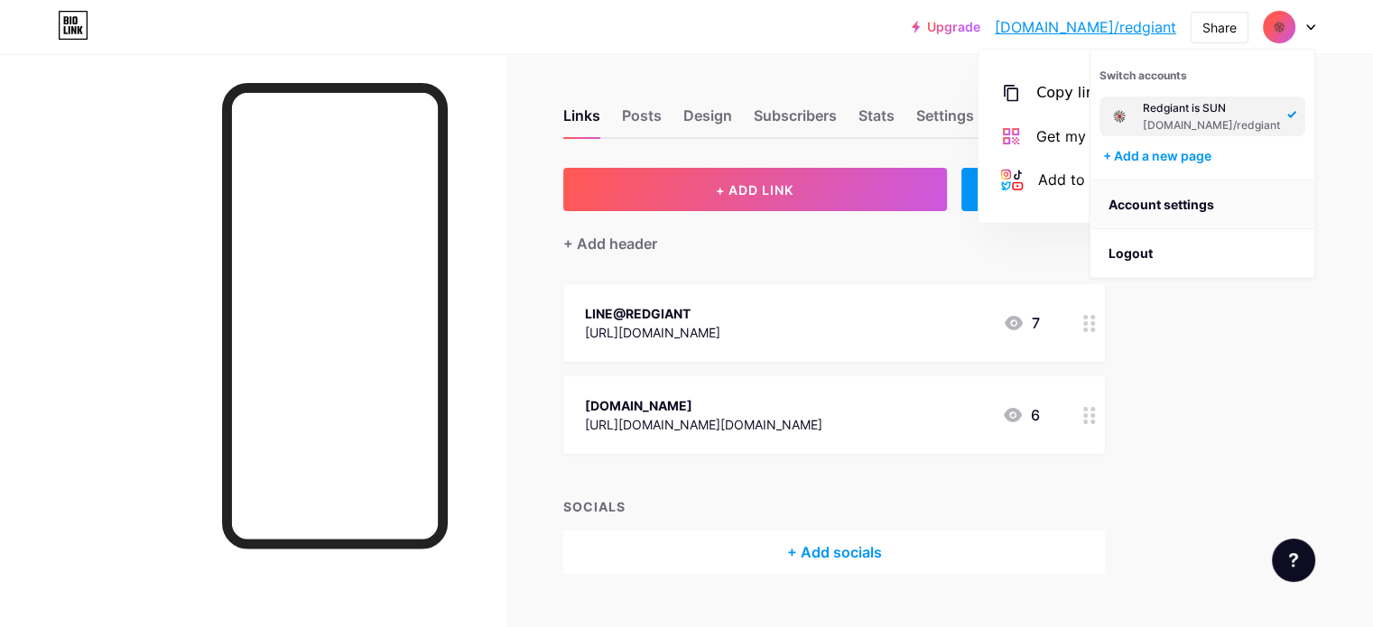
click at [1212, 208] on link "Account settings" at bounding box center [1203, 205] width 224 height 49
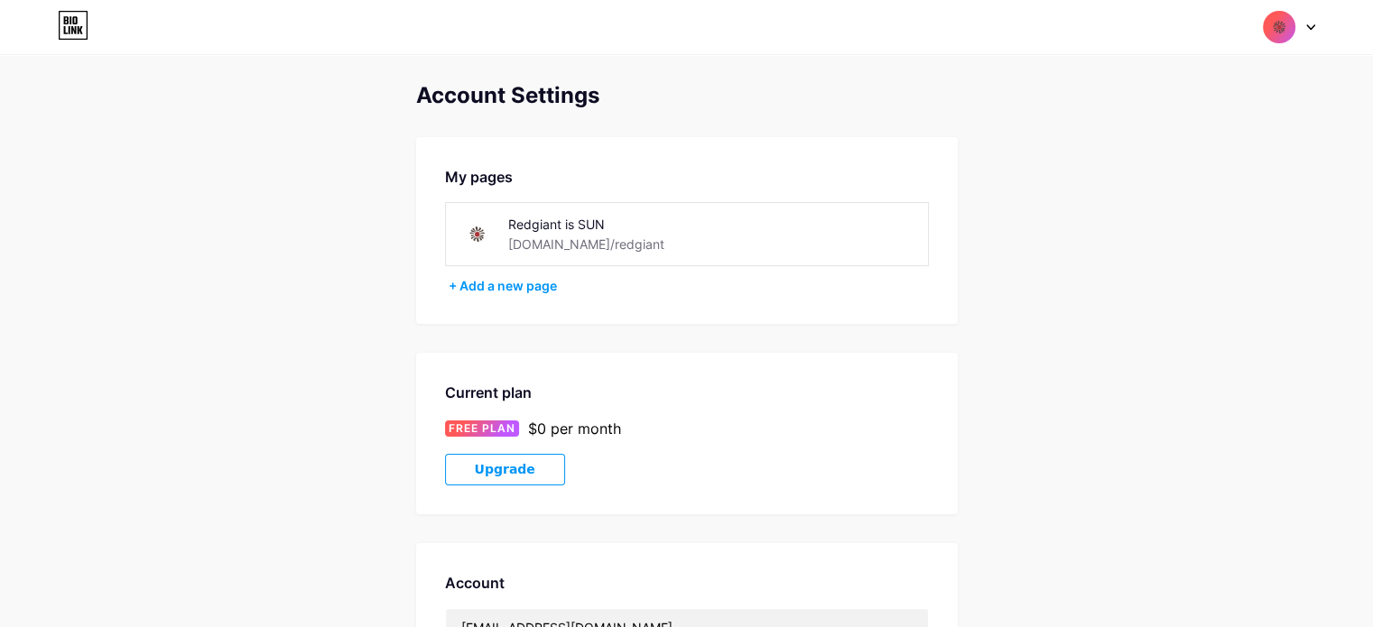
click at [1317, 33] on div "Switch accounts Redgiant is SUN [DOMAIN_NAME]/redgiant + Add a new page Dashboa…" at bounding box center [686, 27] width 1373 height 33
click at [1317, 28] on div "Switch accounts Redgiant is SUN [DOMAIN_NAME]/redgiant + Add a new page Dashboa…" at bounding box center [686, 27] width 1373 height 33
click at [1286, 28] on img at bounding box center [1279, 27] width 34 height 34
click at [543, 236] on div "[DOMAIN_NAME]/redgiant" at bounding box center [586, 244] width 156 height 19
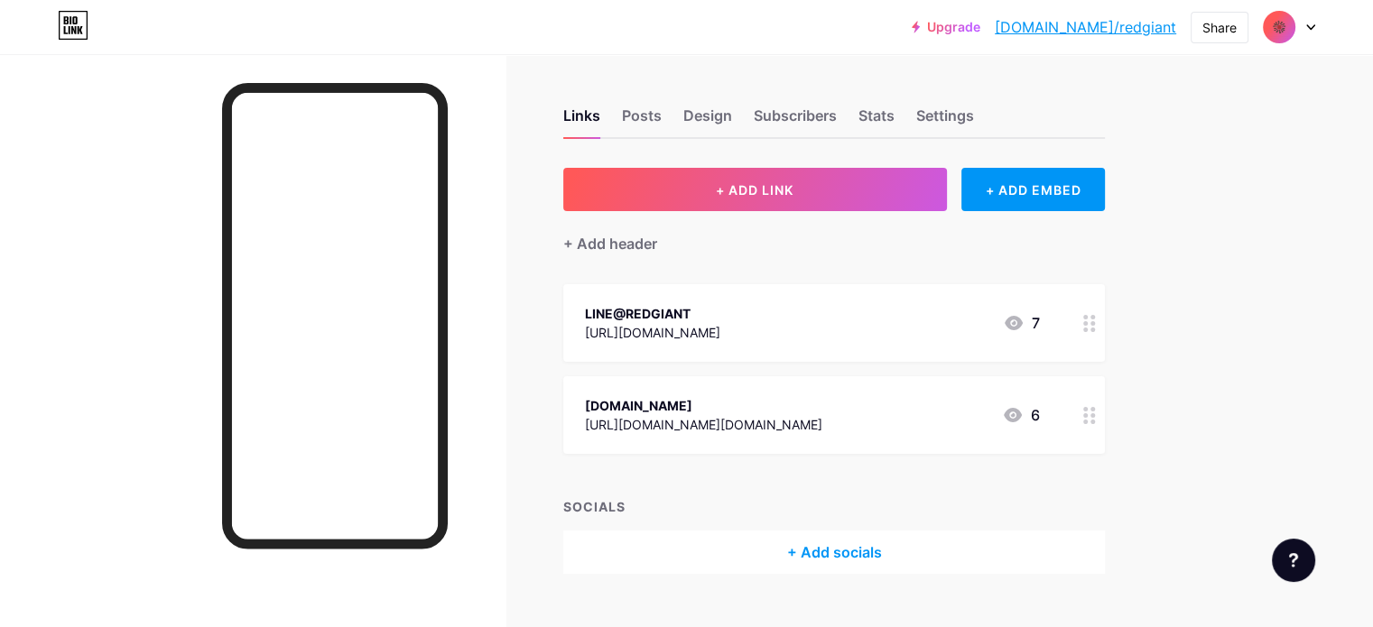
drag, startPoint x: 521, startPoint y: 210, endPoint x: 1260, endPoint y: 19, distance: 763.8
drag, startPoint x: 1260, startPoint y: 19, endPoint x: 1271, endPoint y: 24, distance: 12.1
click at [1271, 24] on img at bounding box center [1279, 27] width 29 height 29
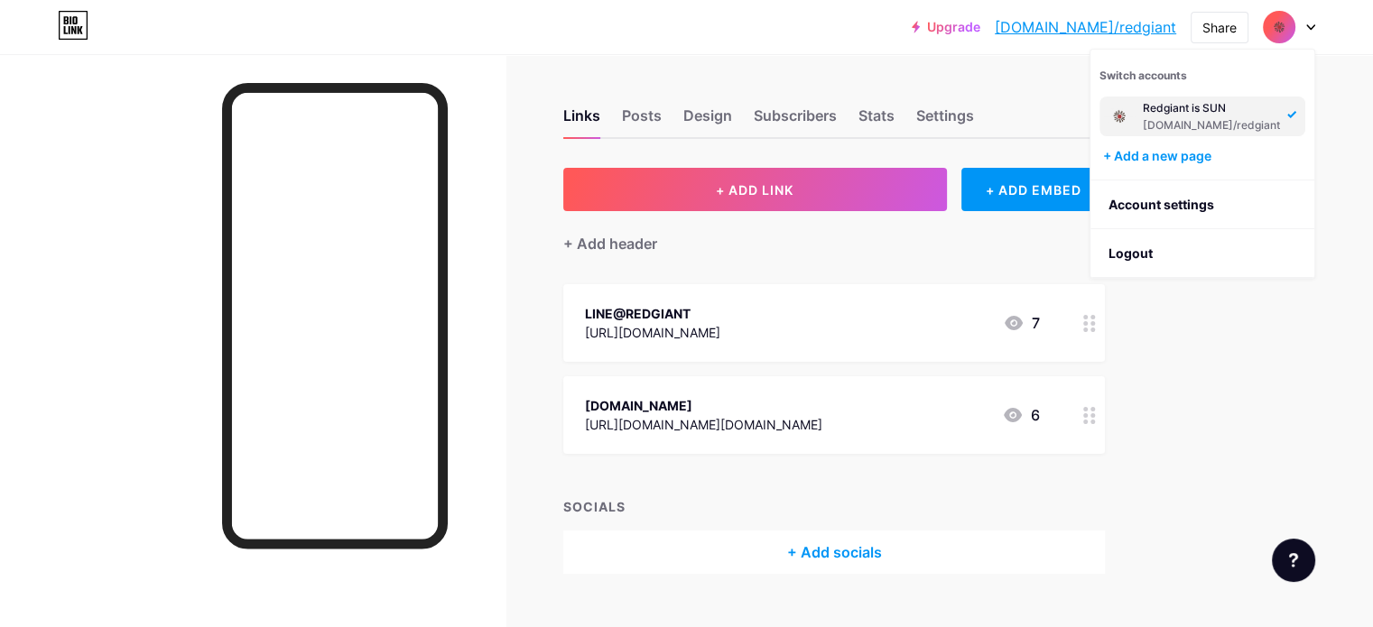
click at [1257, 111] on div "Redgiant is SUN" at bounding box center [1211, 108] width 137 height 14
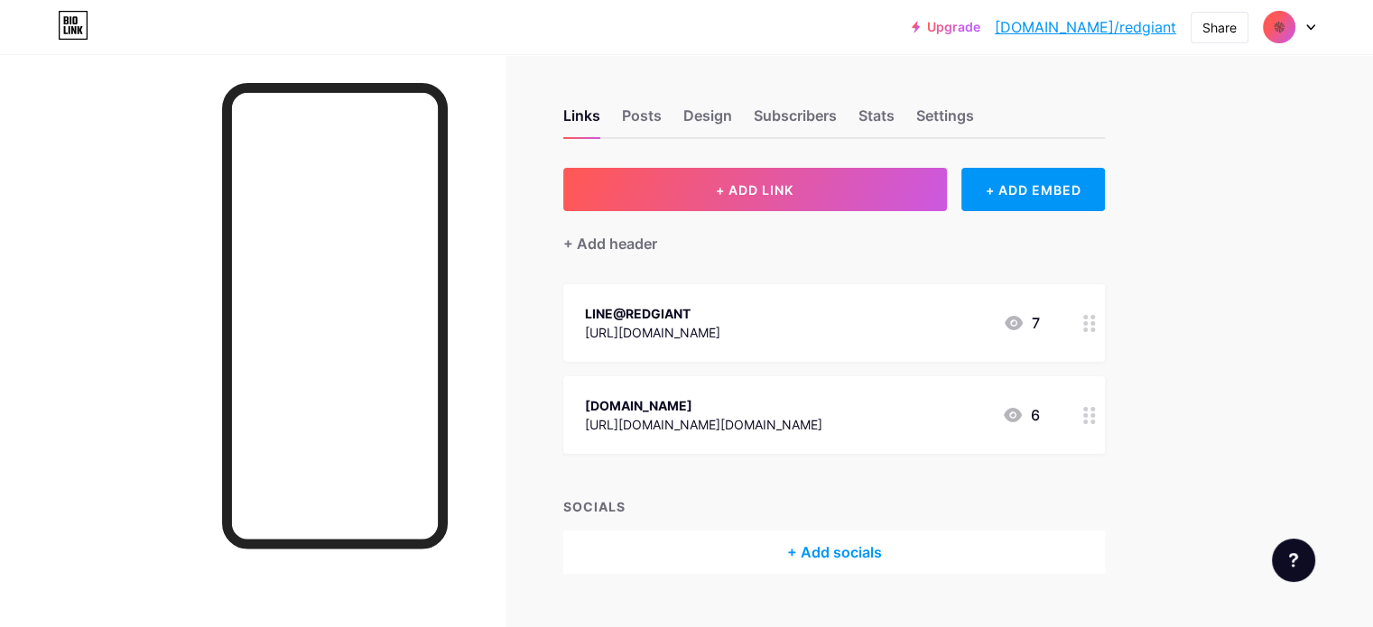
click at [1281, 28] on img at bounding box center [1279, 27] width 29 height 29
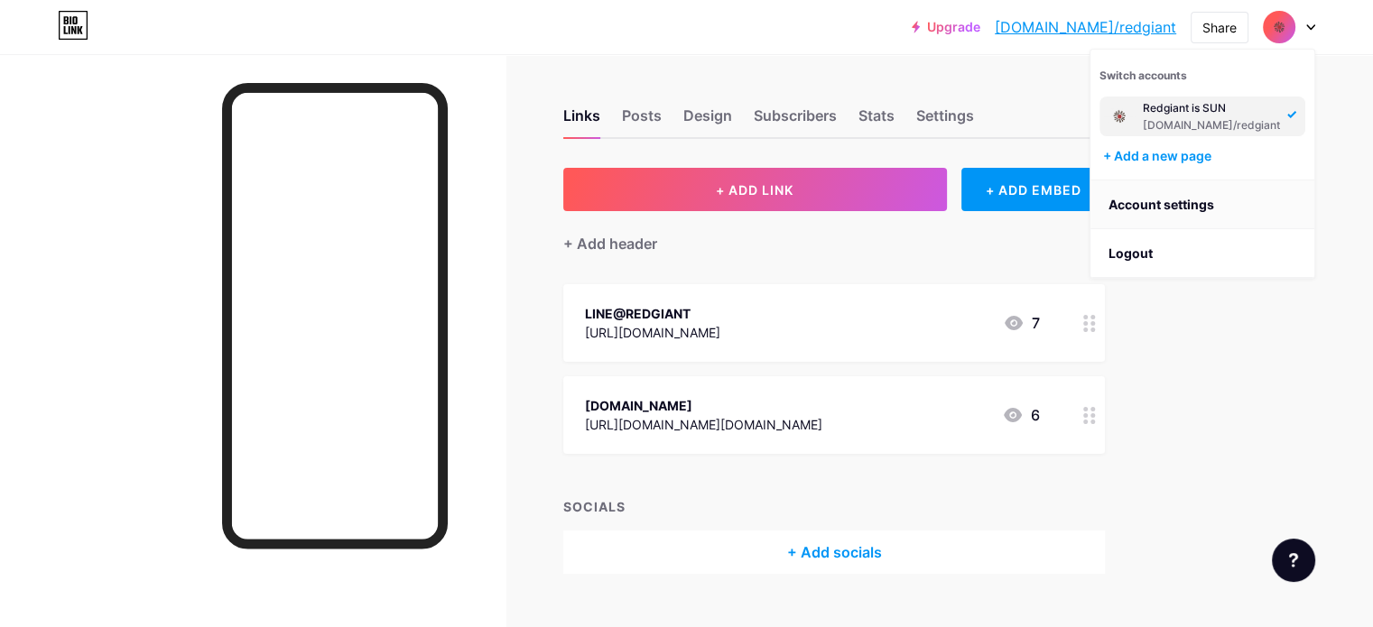
click at [1174, 198] on link "Account settings" at bounding box center [1203, 205] width 224 height 49
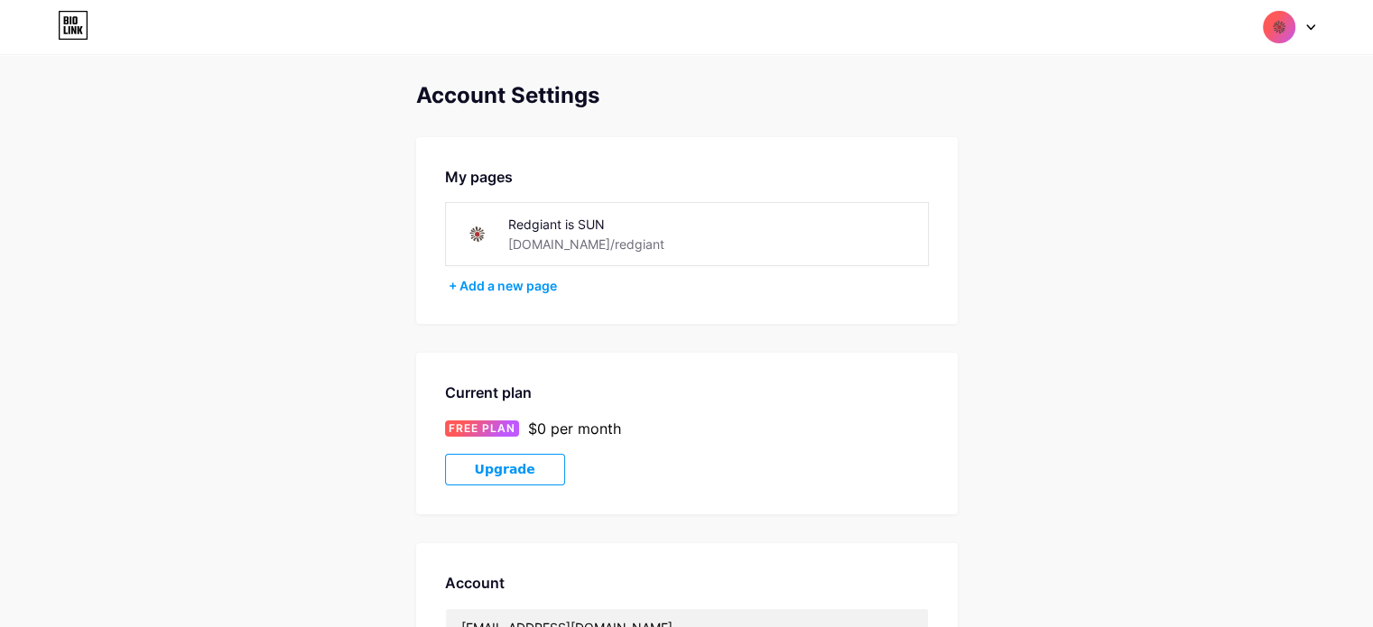
click at [486, 227] on img at bounding box center [477, 234] width 41 height 41
click at [1282, 42] on img at bounding box center [1279, 27] width 34 height 34
click at [1315, 37] on div "Switch accounts Redgiant is SUN [DOMAIN_NAME]/redgiant + Add a new page Dashboa…" at bounding box center [686, 27] width 1373 height 33
click at [1312, 37] on div at bounding box center [1289, 27] width 52 height 33
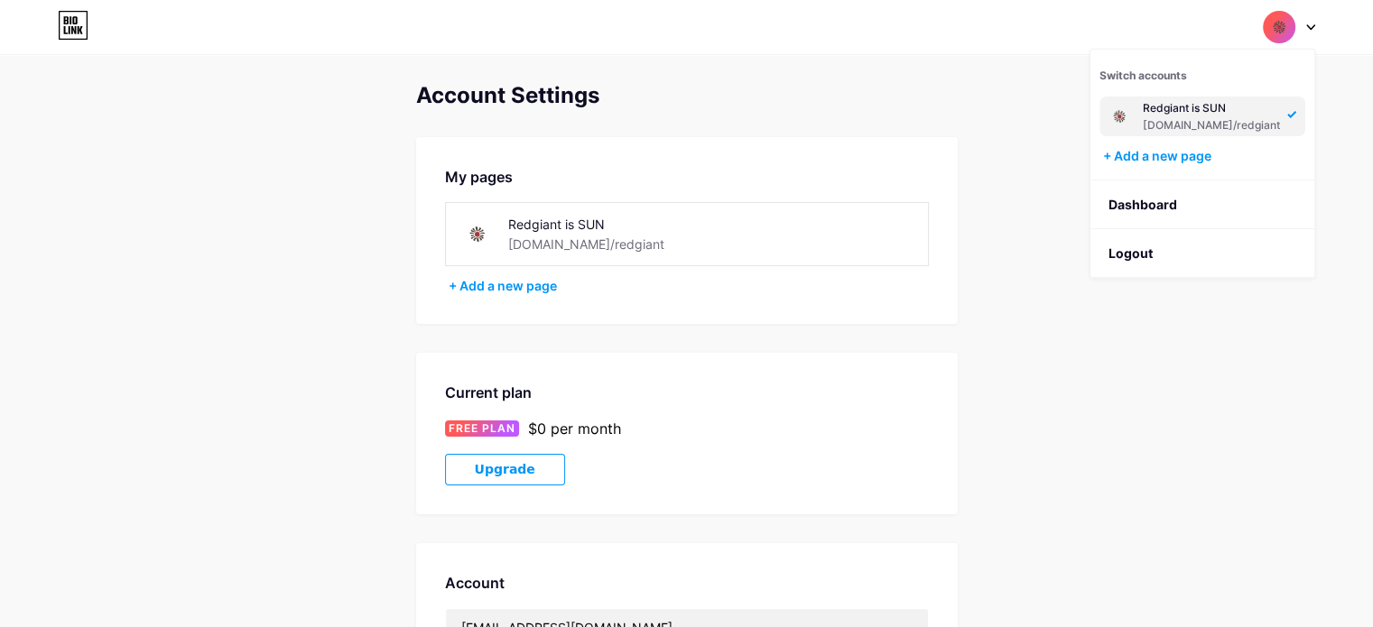
drag, startPoint x: 929, startPoint y: 47, endPoint x: 916, endPoint y: 42, distance: 13.4
click at [923, 47] on div "Switch accounts Redgiant is SUN [DOMAIN_NAME]/redgiant + Add a new page Dashboa…" at bounding box center [686, 27] width 1373 height 54
click at [1285, 36] on img at bounding box center [1279, 27] width 34 height 34
click at [1177, 108] on div "Redgiant is SUN" at bounding box center [1211, 108] width 137 height 14
click at [1279, 24] on img at bounding box center [1279, 27] width 34 height 34
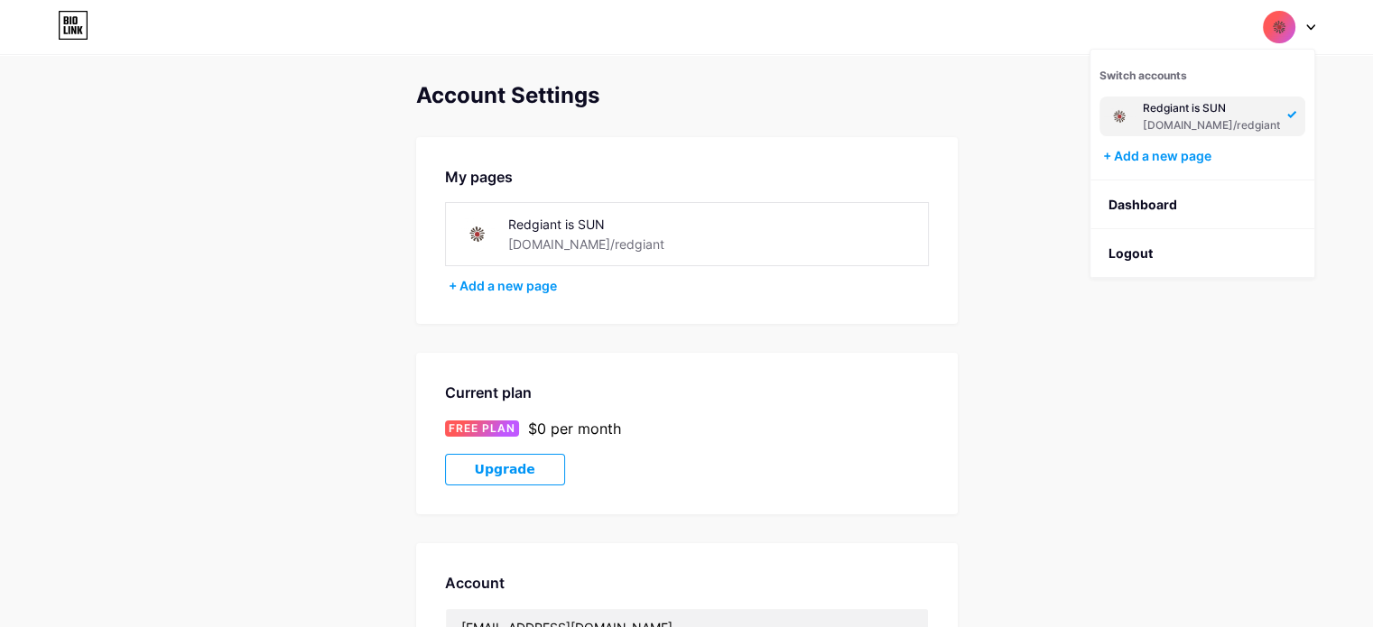
click at [1311, 21] on div at bounding box center [1289, 27] width 52 height 33
click at [1308, 26] on icon at bounding box center [1310, 27] width 7 height 5
click at [1284, 31] on img at bounding box center [1279, 27] width 34 height 34
click at [1313, 31] on div at bounding box center [1289, 27] width 52 height 33
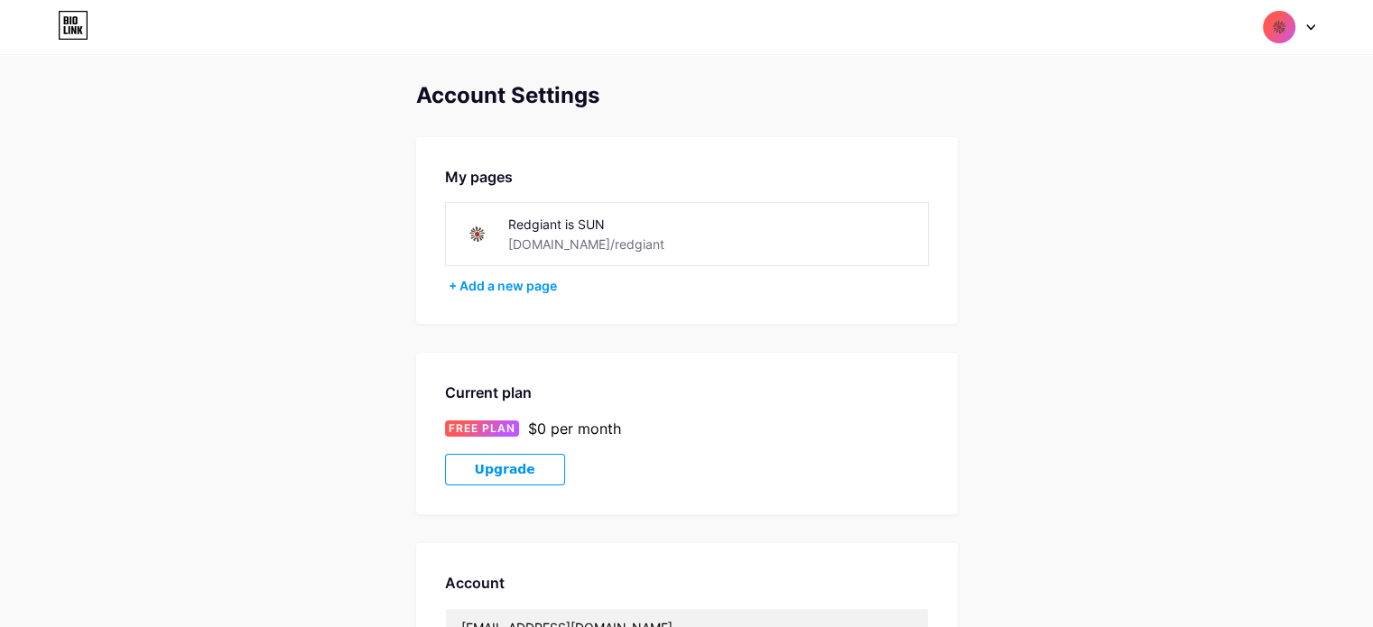
click at [1313, 31] on div at bounding box center [1289, 27] width 52 height 33
click at [1311, 27] on icon at bounding box center [1310, 27] width 7 height 5
click at [1316, 28] on div "Switch accounts Redgiant is SUN [DOMAIN_NAME]/redgiant + Add a new page Dashboa…" at bounding box center [686, 27] width 1373 height 33
click at [1307, 35] on div at bounding box center [1289, 27] width 52 height 33
click at [1309, 24] on icon at bounding box center [1310, 27] width 9 height 6
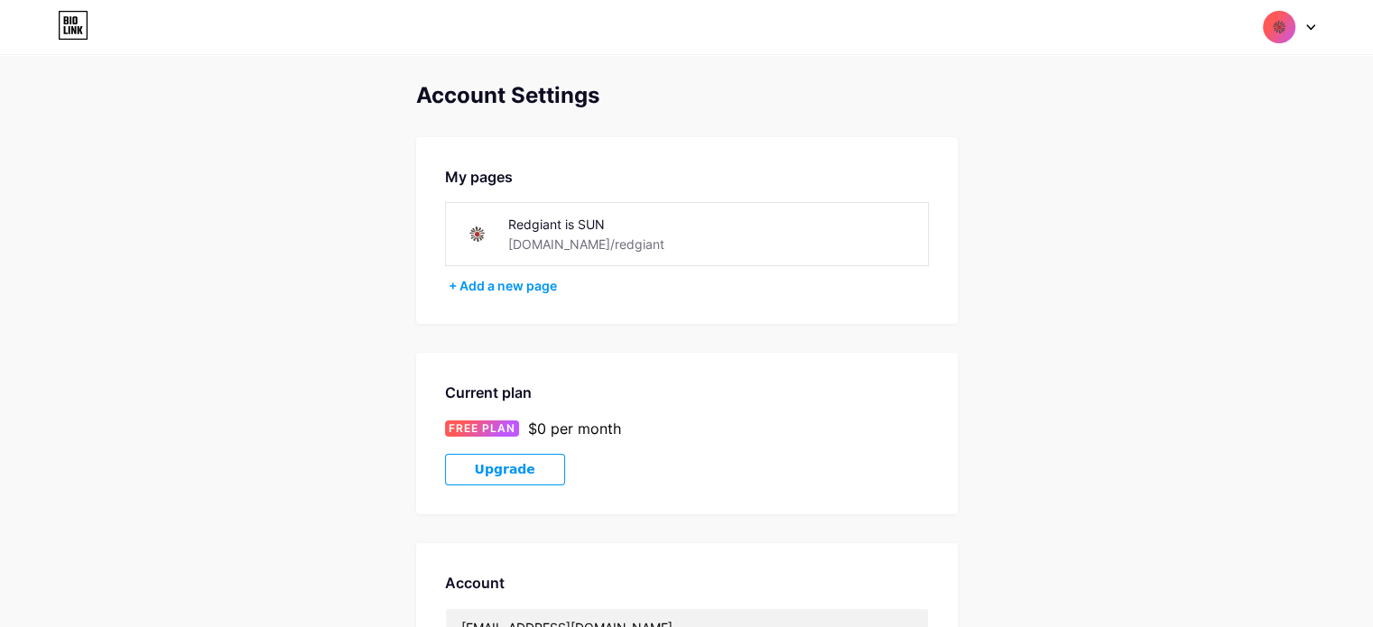
click at [1314, 21] on div at bounding box center [1289, 27] width 52 height 33
click at [1314, 22] on div at bounding box center [1289, 27] width 52 height 33
drag, startPoint x: 1308, startPoint y: 17, endPoint x: 1321, endPoint y: 24, distance: 14.6
click at [1313, 19] on div at bounding box center [1289, 27] width 52 height 33
click at [1296, 33] on div at bounding box center [1289, 27] width 52 height 33
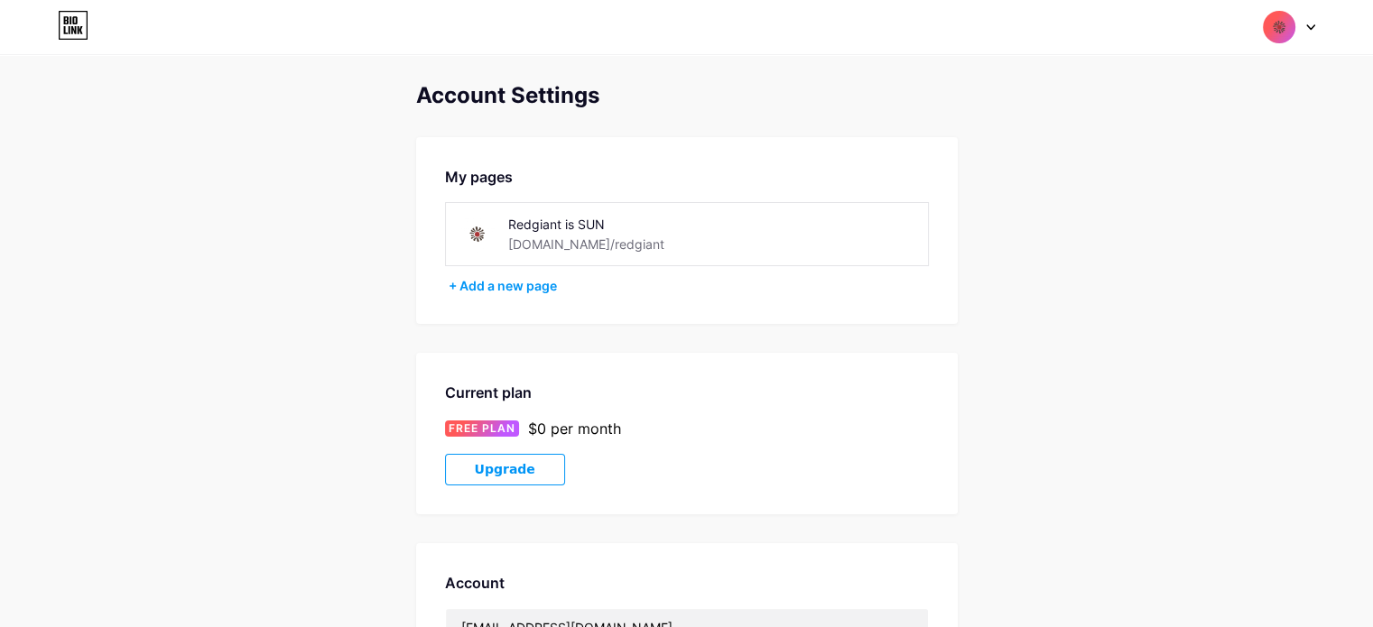
click at [1287, 35] on img at bounding box center [1279, 27] width 34 height 34
drag, startPoint x: 1188, startPoint y: 172, endPoint x: 1199, endPoint y: 144, distance: 30.0
click at [1193, 169] on div "Switch accounts Redgiant is SUN [DOMAIN_NAME]/redgiant + Add a new page" at bounding box center [1203, 115] width 224 height 131
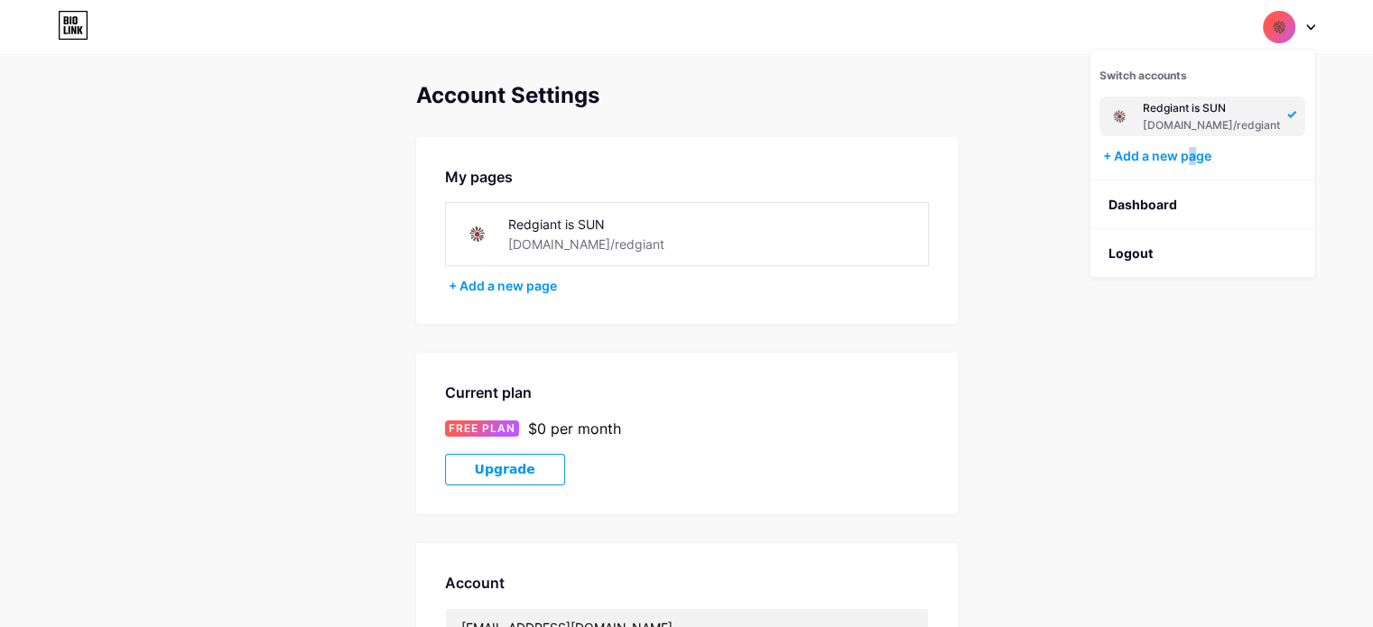
click at [73, 40] on link at bounding box center [73, 27] width 31 height 33
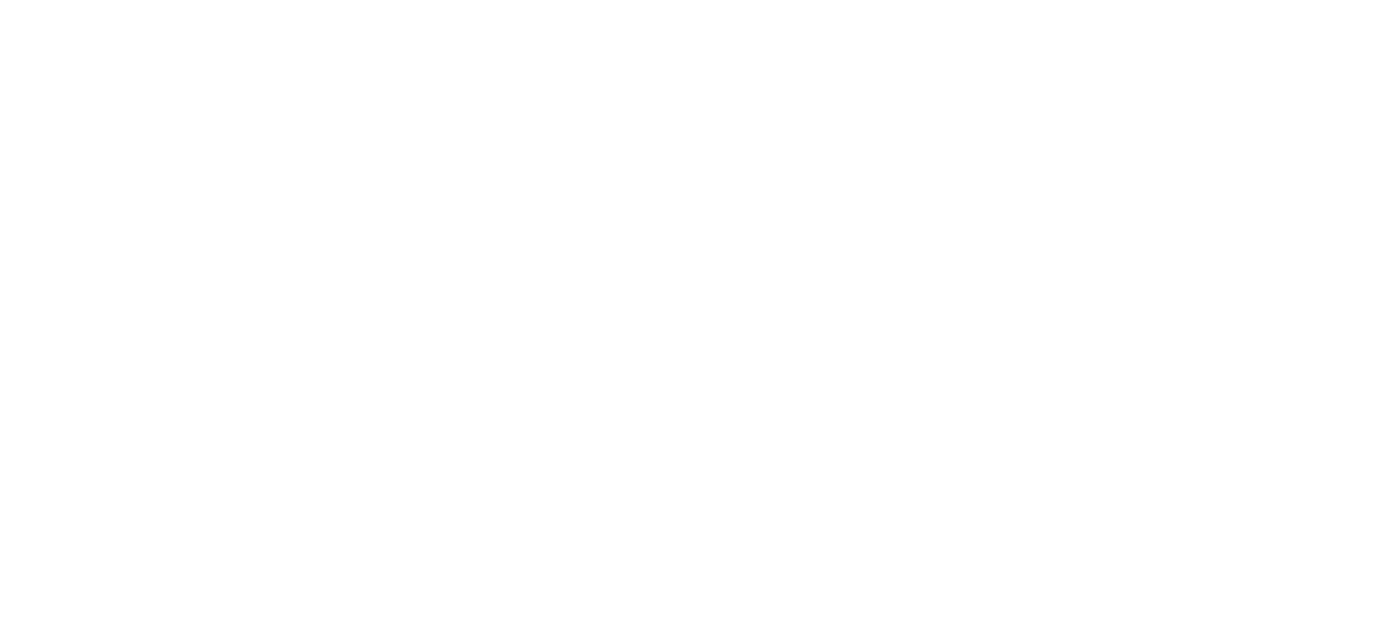
click at [74, 0] on html at bounding box center [693, 0] width 1387 height 0
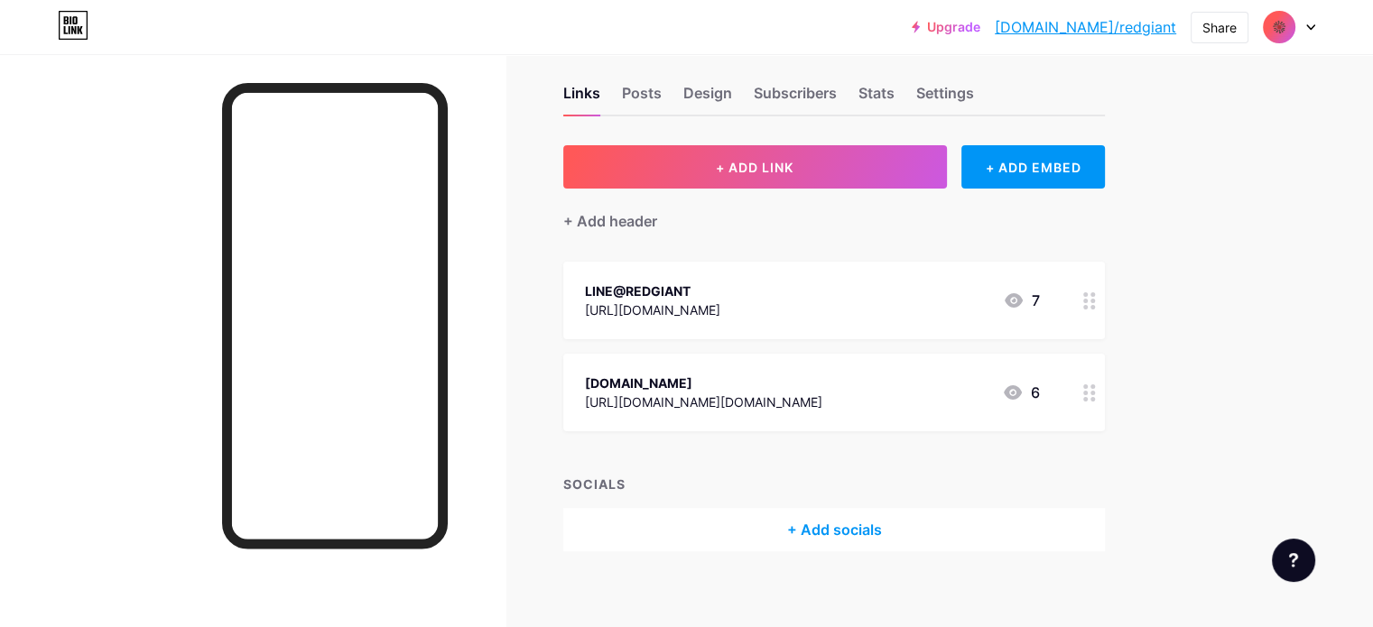
scroll to position [35, 0]
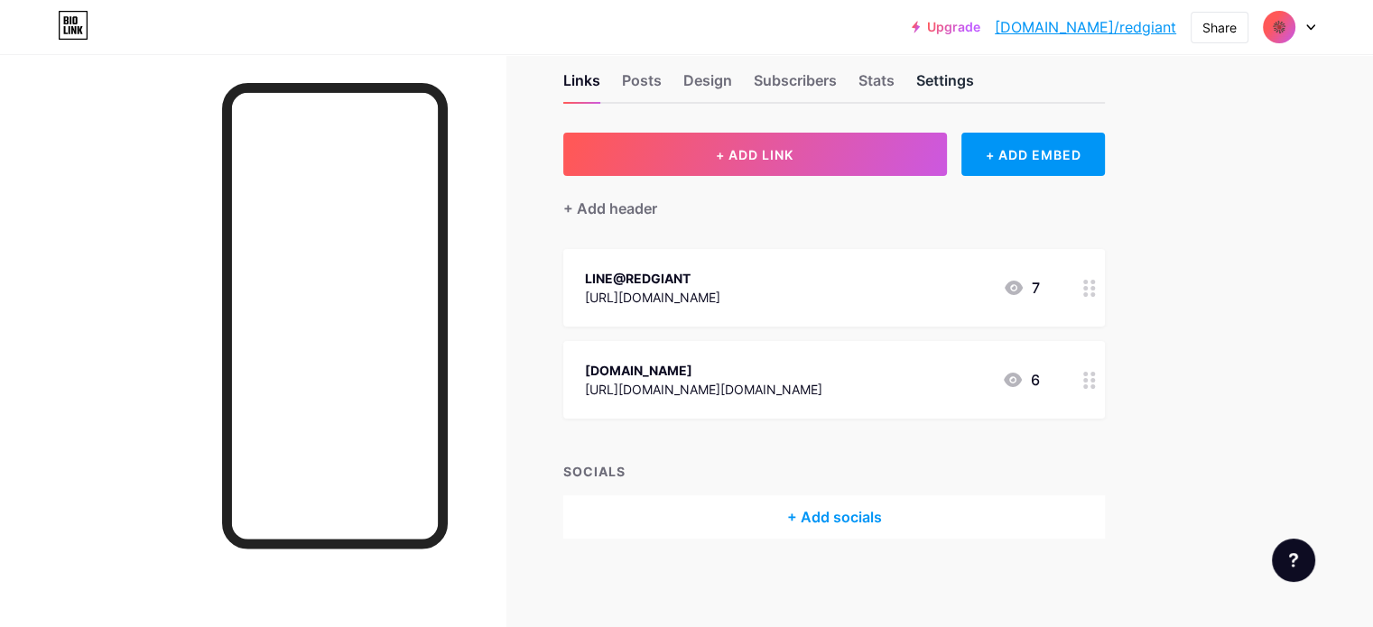
click at [974, 78] on div "Settings" at bounding box center [945, 86] width 58 height 33
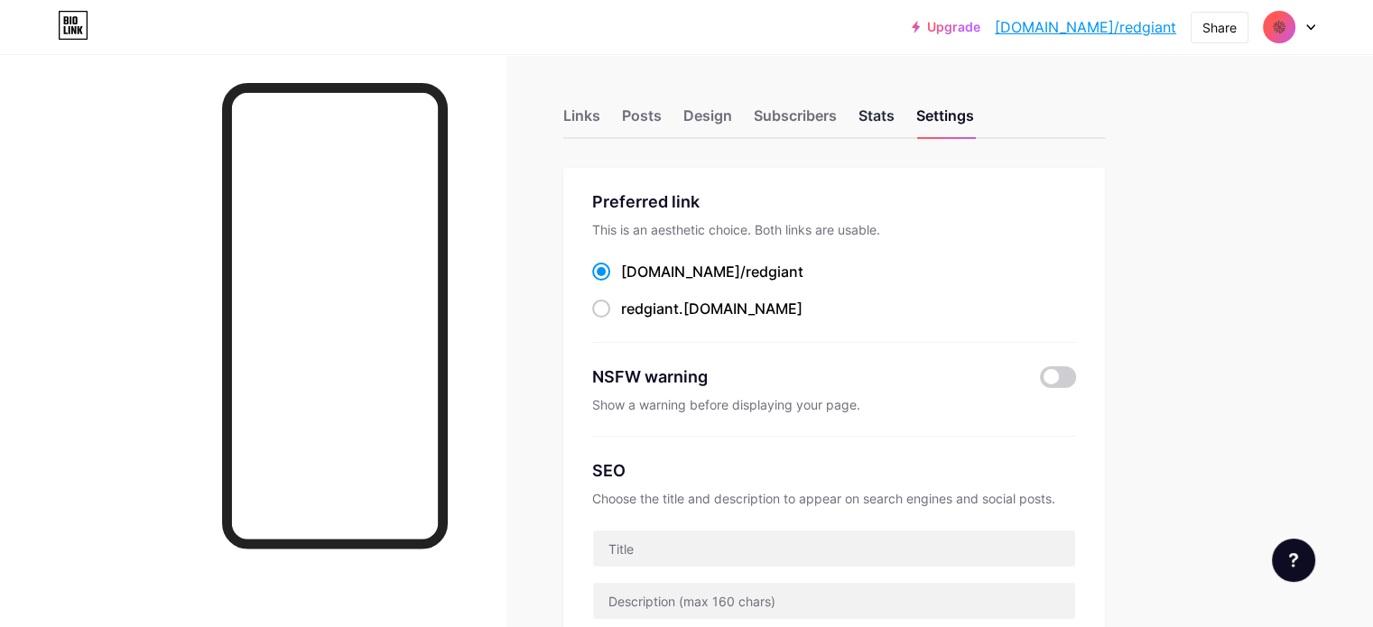
click at [895, 116] on div "Stats" at bounding box center [877, 121] width 36 height 33
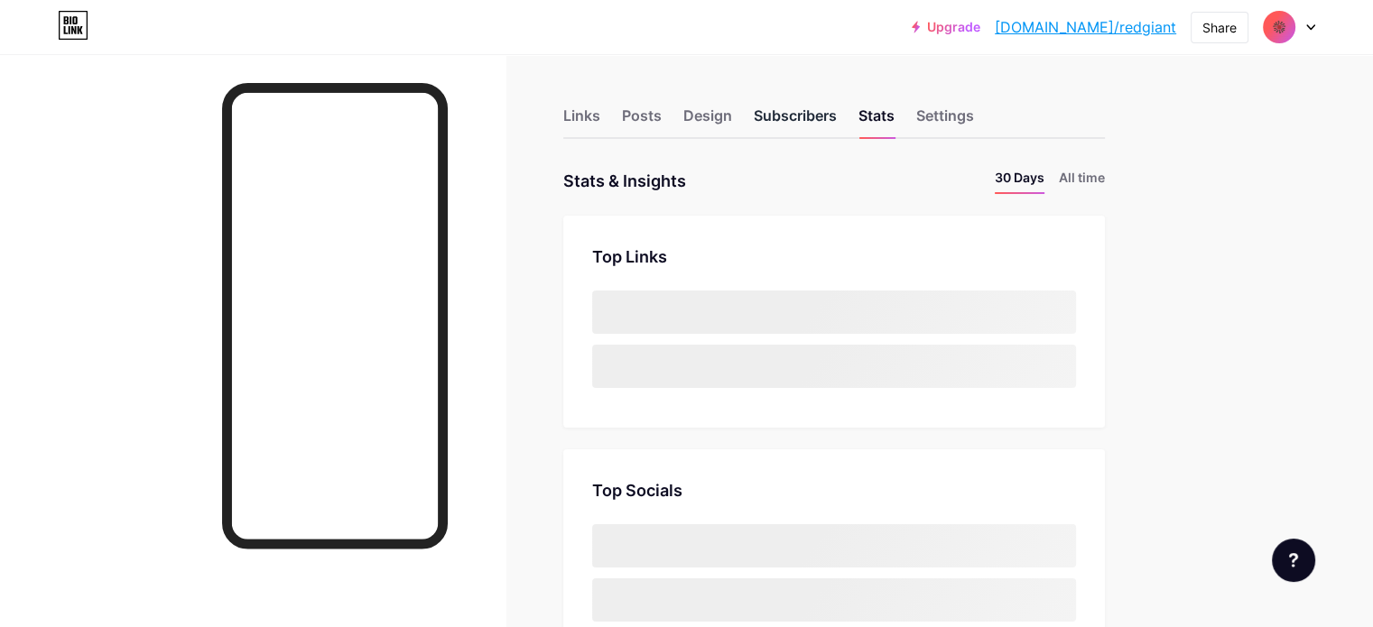
click at [837, 116] on div "Subscribers" at bounding box center [795, 121] width 83 height 33
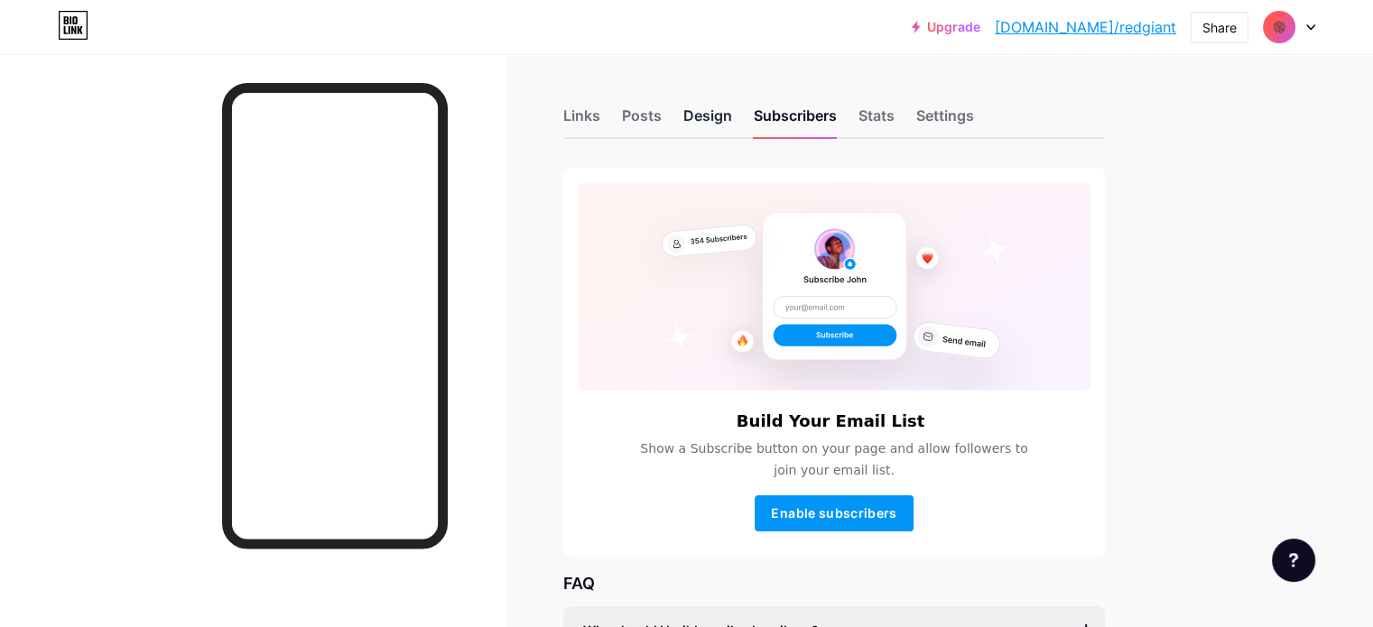
click at [732, 127] on div "Design" at bounding box center [707, 121] width 49 height 33
click at [732, 115] on div "Design" at bounding box center [707, 121] width 49 height 33
click at [683, 120] on div "Links Posts Design Subscribers Stats Settings" at bounding box center [834, 107] width 542 height 63
click at [662, 117] on div "Posts" at bounding box center [642, 121] width 40 height 33
click at [600, 126] on div "Links" at bounding box center [581, 121] width 37 height 33
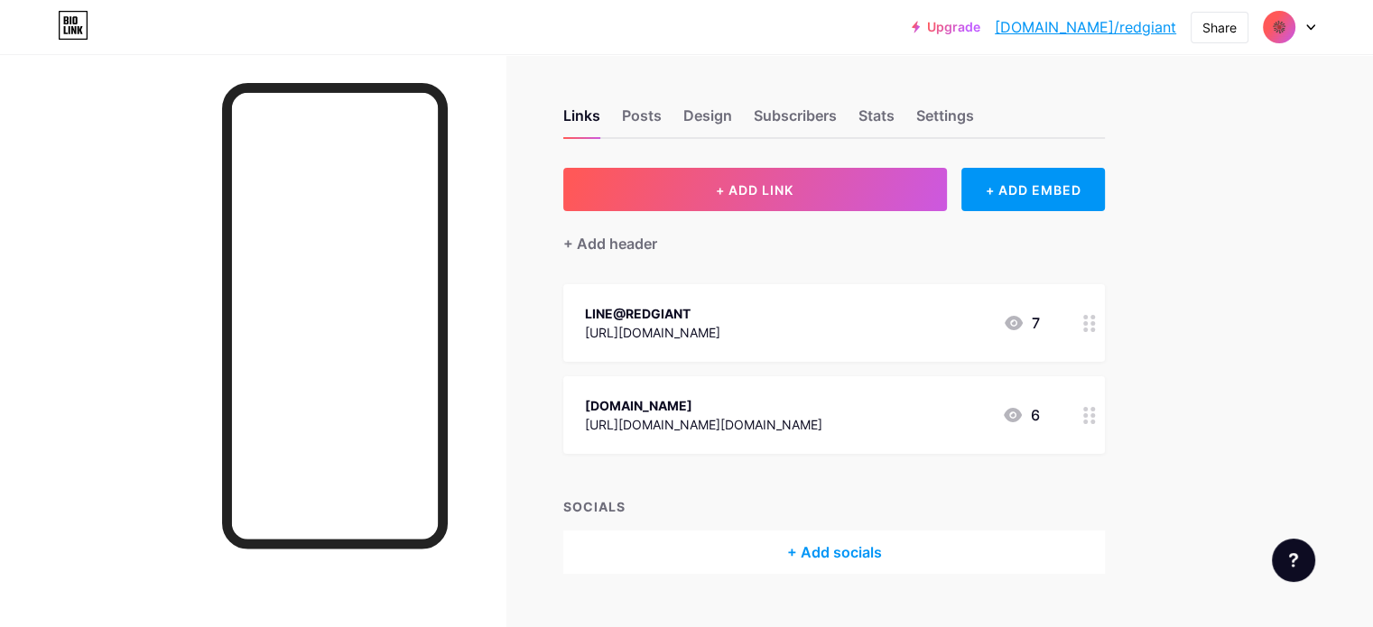
click at [1296, 23] on div at bounding box center [1289, 27] width 52 height 33
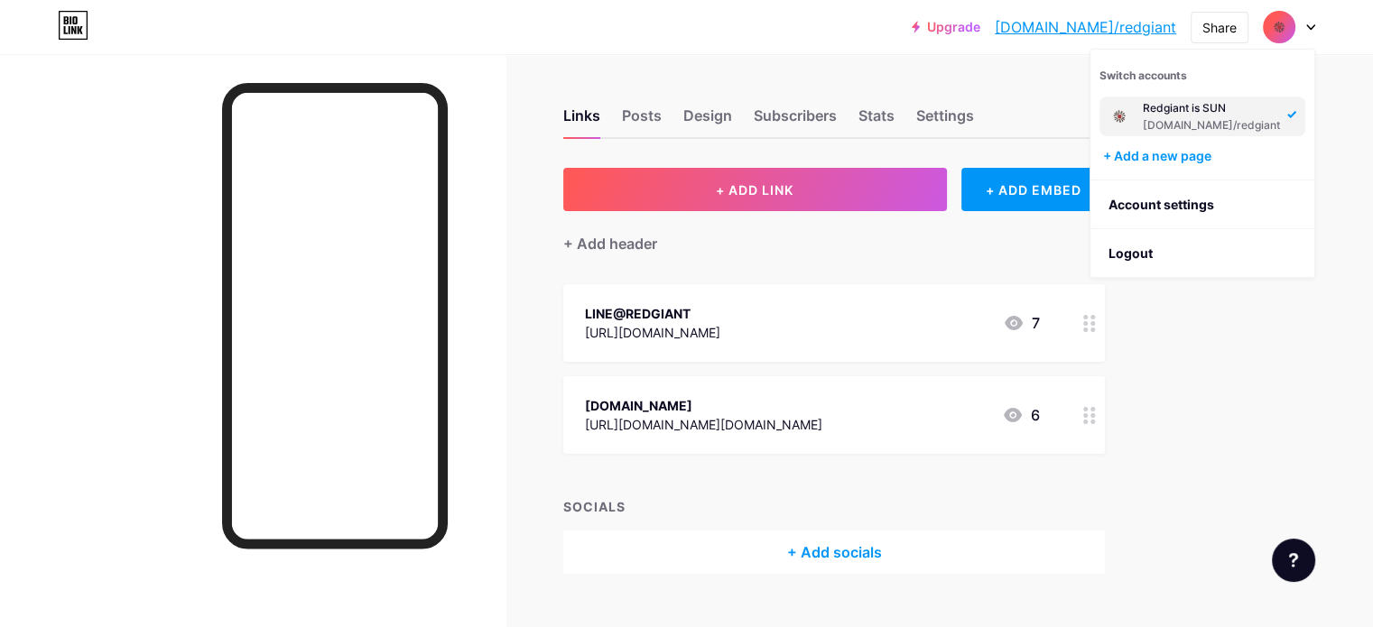
drag, startPoint x: 1334, startPoint y: 21, endPoint x: 1318, endPoint y: 26, distance: 17.1
click at [1315, 26] on div "Upgrade [DOMAIN_NAME]/redgia... [DOMAIN_NAME]/redgiant Share Switch accounts Re…" at bounding box center [686, 27] width 1373 height 33
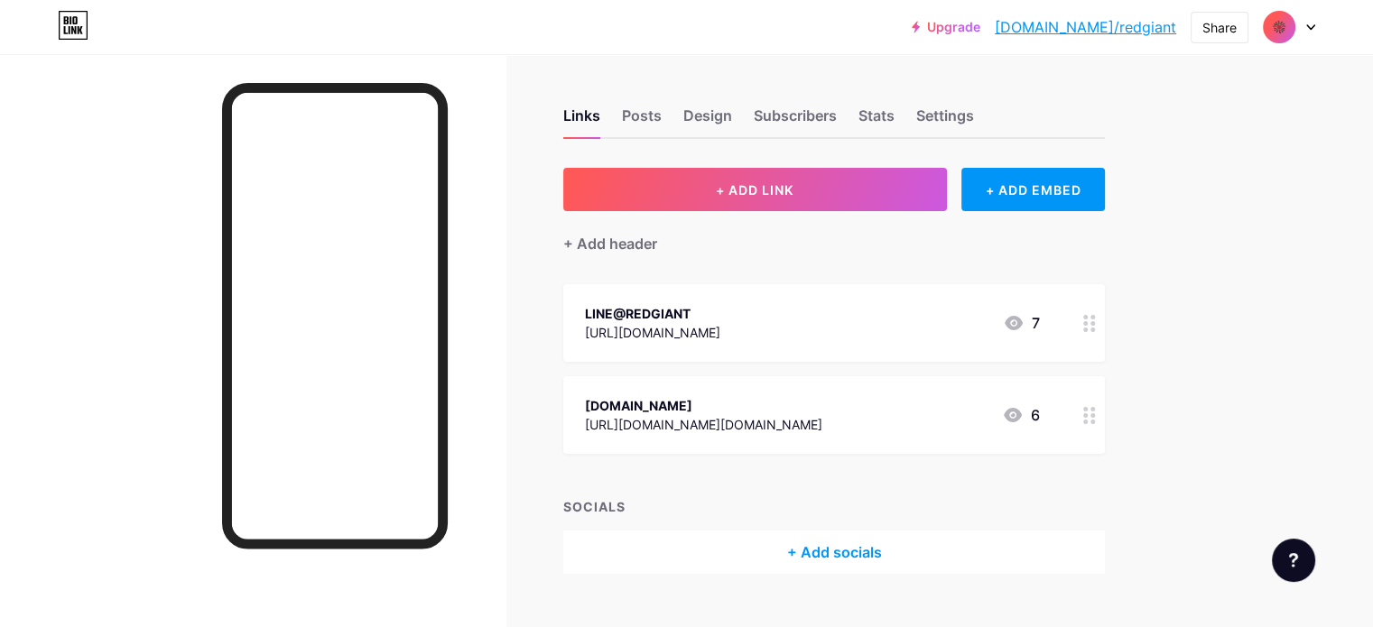
click at [1312, 28] on div "Upgrade [DOMAIN_NAME]/redgia... [DOMAIN_NAME]/redgiant Share Switch accounts Re…" at bounding box center [686, 27] width 1373 height 33
click at [1309, 28] on icon at bounding box center [1310, 27] width 9 height 6
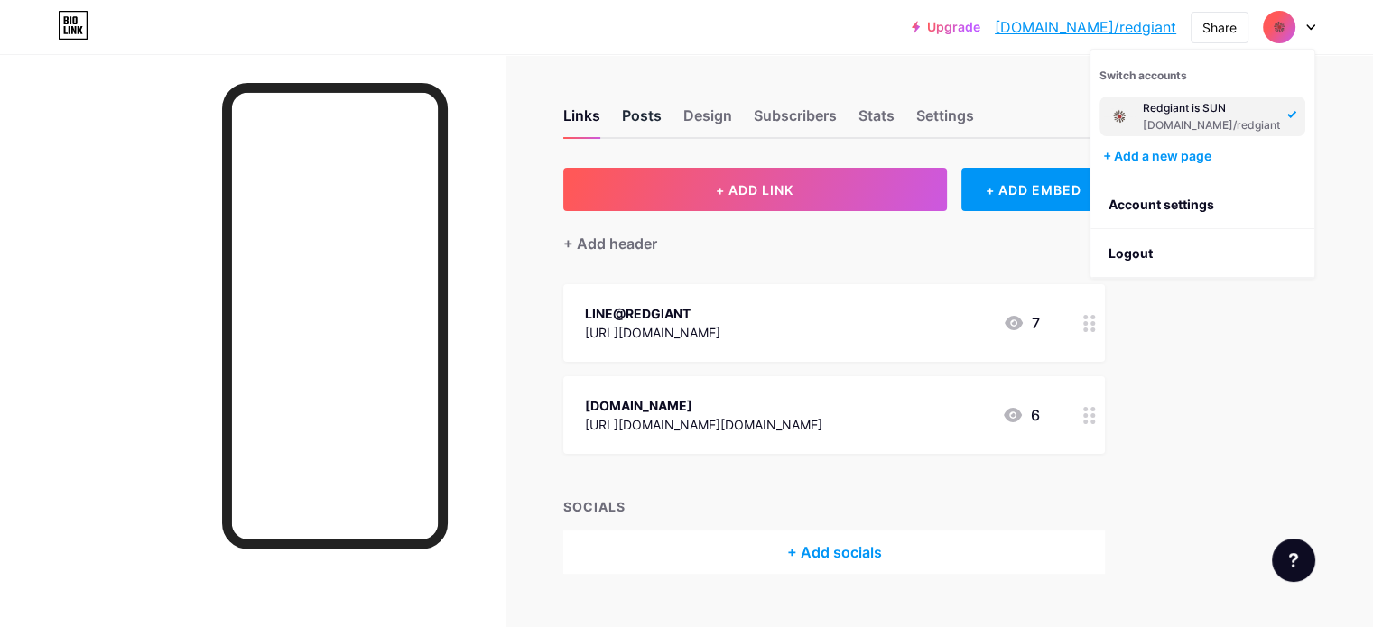
click at [662, 123] on div "Posts" at bounding box center [642, 121] width 40 height 33
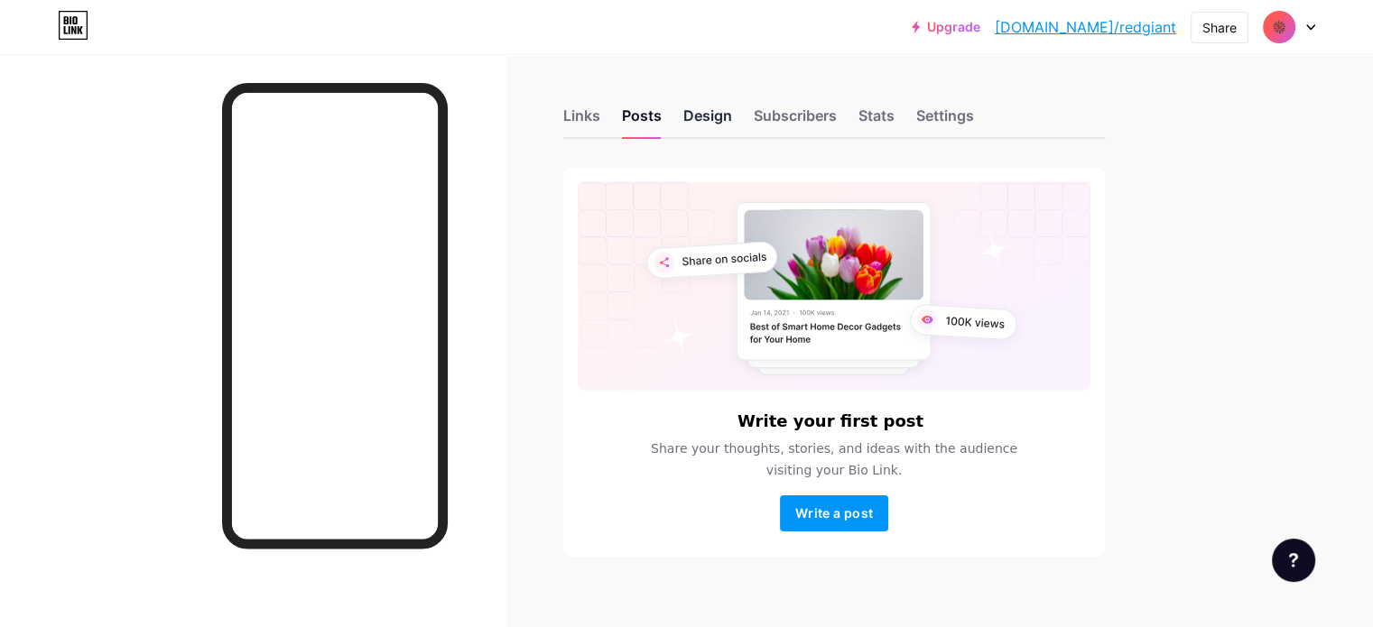
click at [732, 118] on div "Design" at bounding box center [707, 121] width 49 height 33
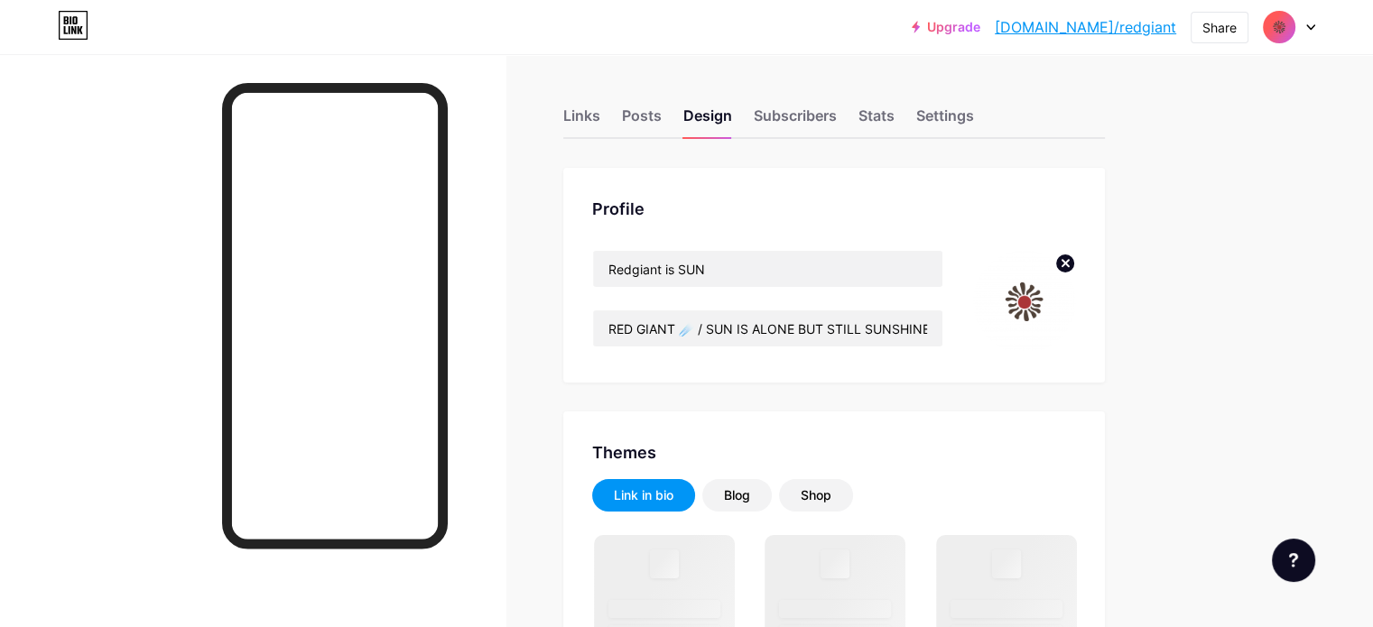
click at [1076, 315] on img at bounding box center [1024, 302] width 104 height 104
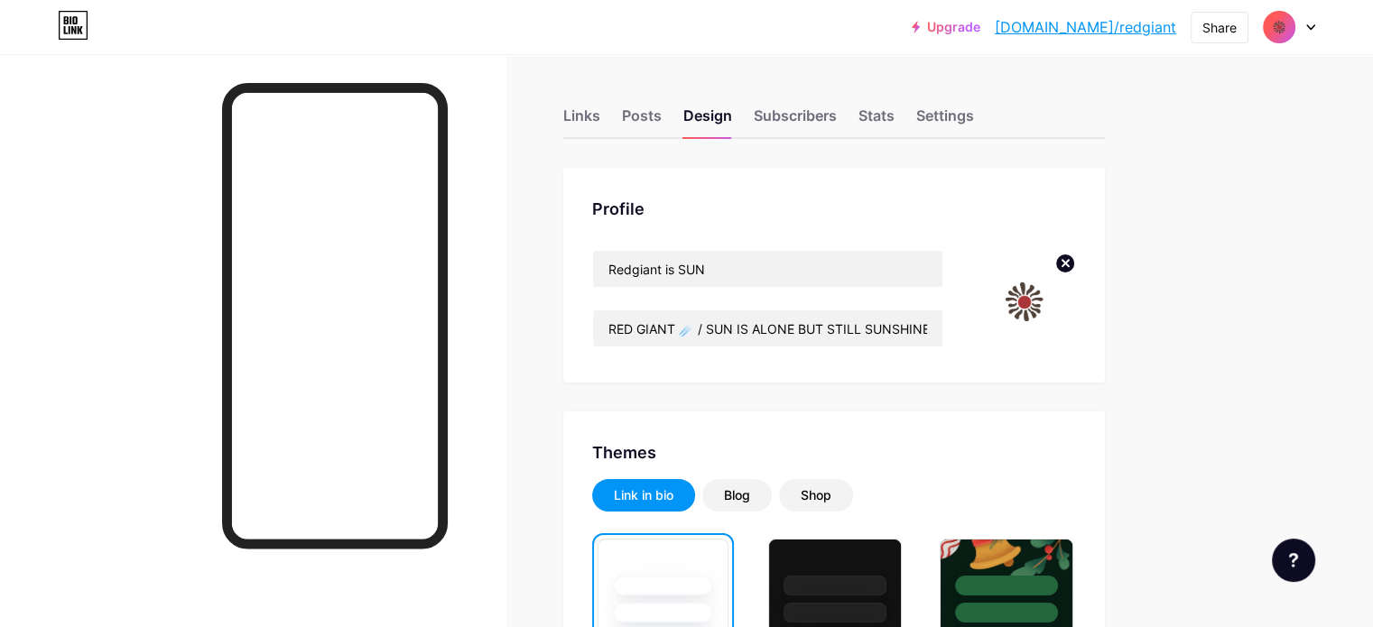
click at [1075, 265] on circle at bounding box center [1065, 264] width 20 height 20
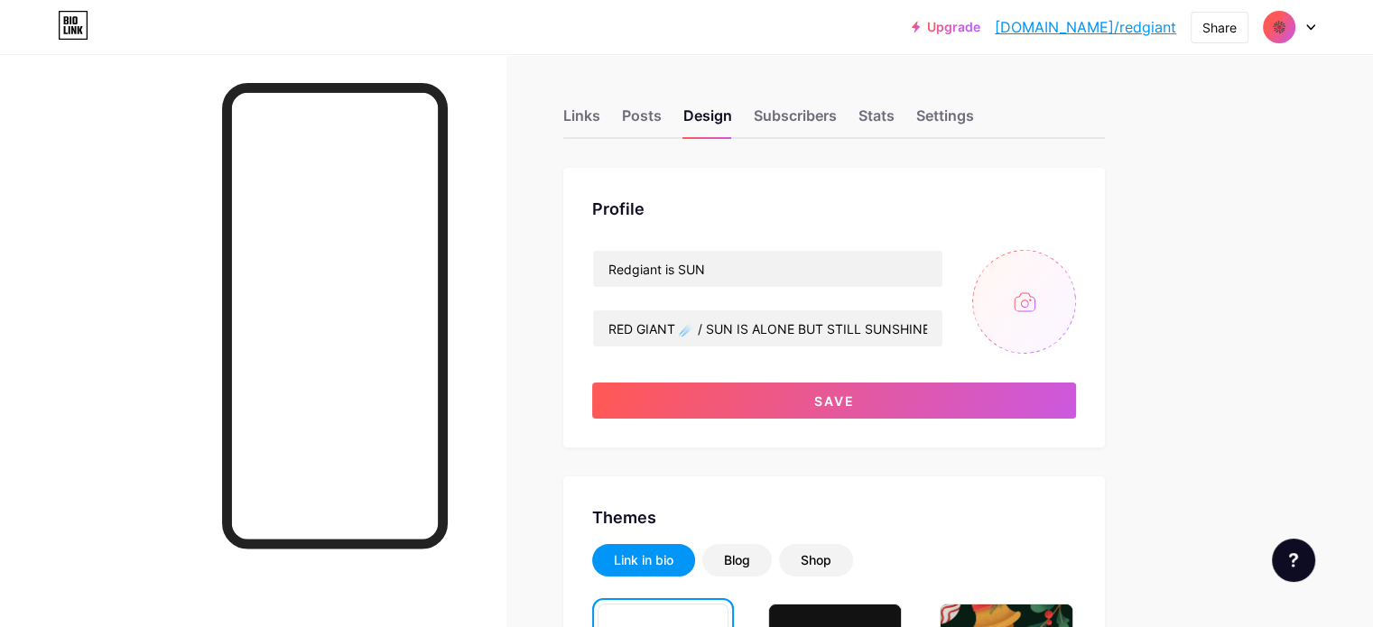
click at [1076, 300] on input "file" at bounding box center [1024, 302] width 104 height 104
type input "C:\fakepath\กลมดำ.png"
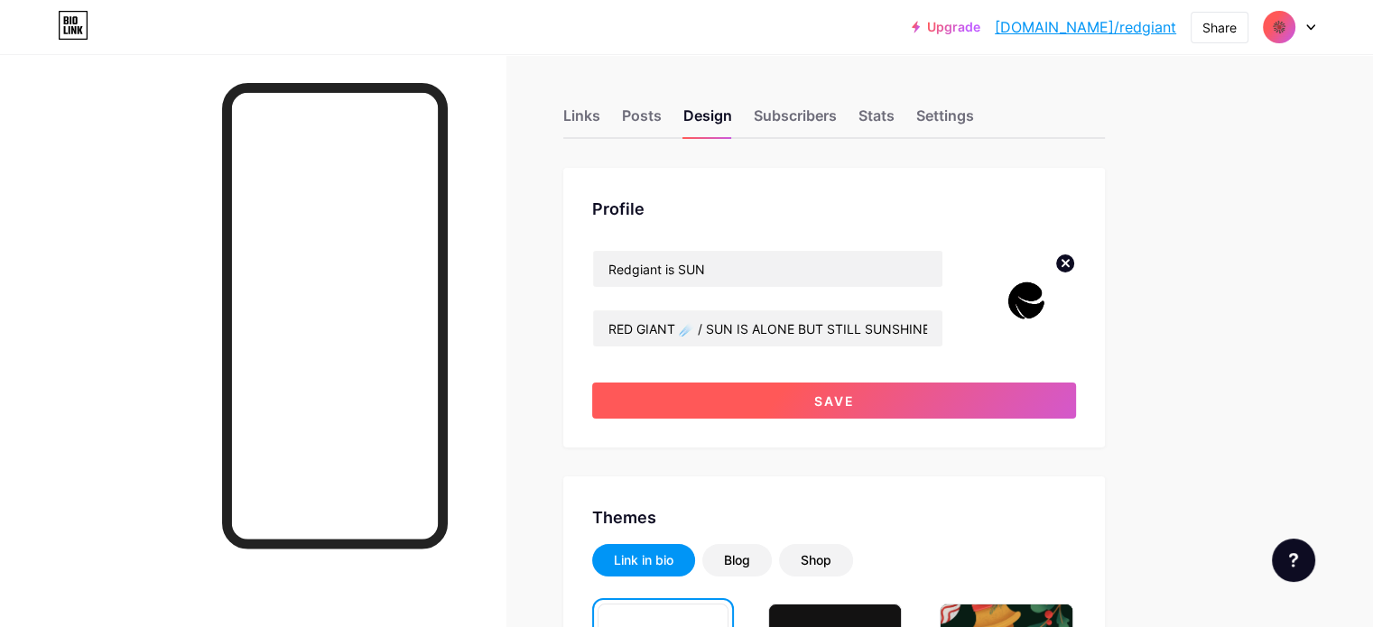
click at [1019, 401] on button "Save" at bounding box center [834, 401] width 484 height 36
